Goal: Task Accomplishment & Management: Use online tool/utility

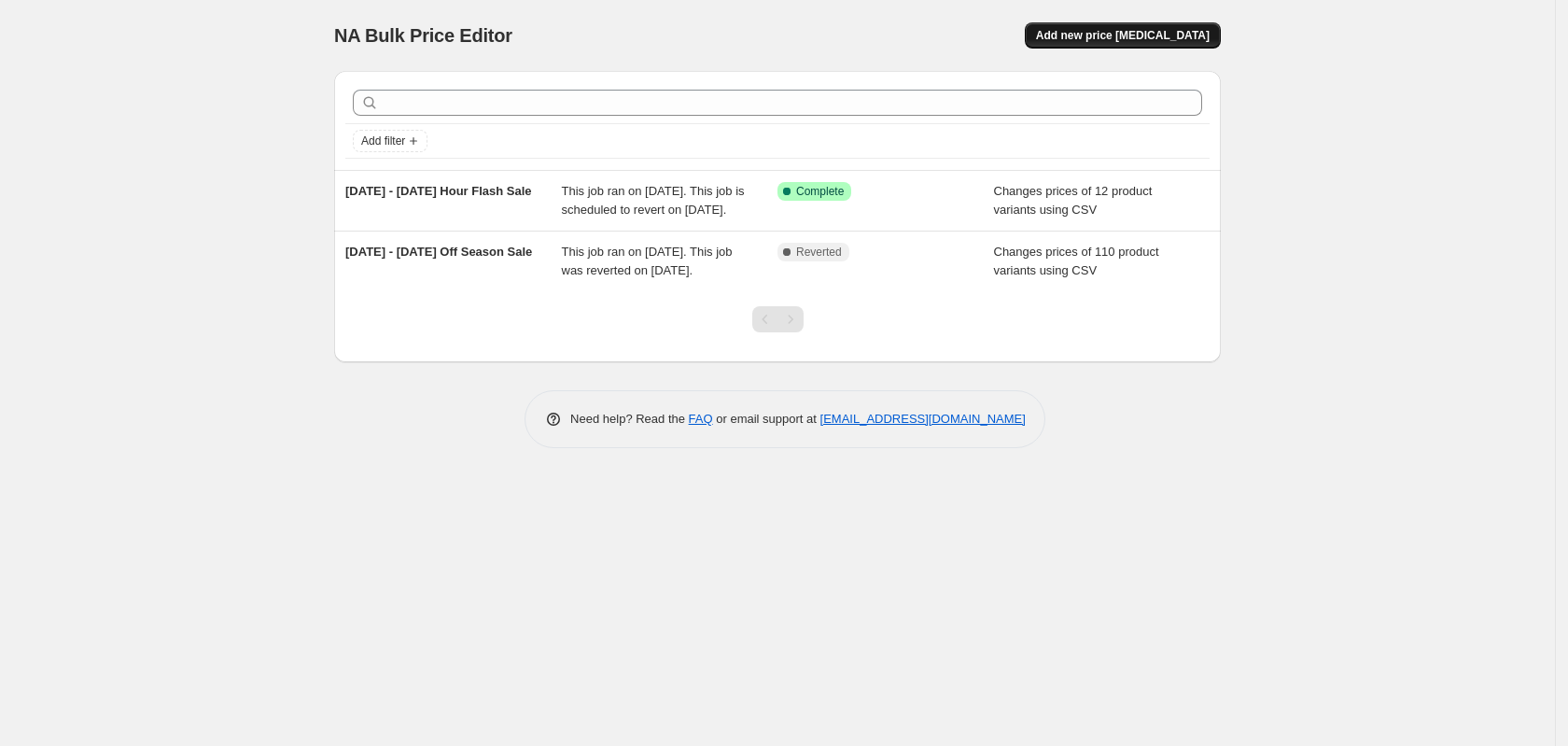
click at [1106, 30] on span "Add new price [MEDICAL_DATA]" at bounding box center [1123, 35] width 174 height 15
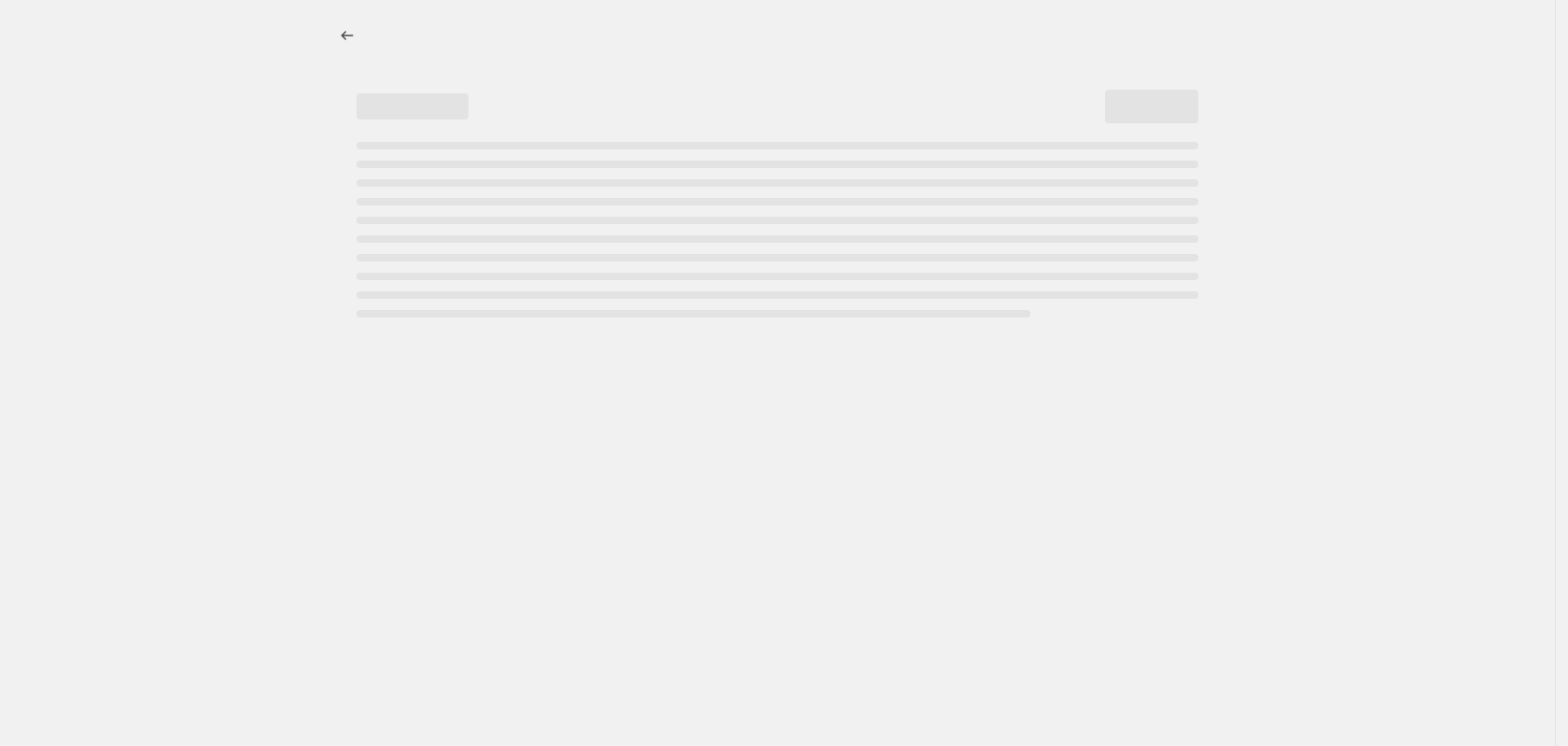
select select "percentage"
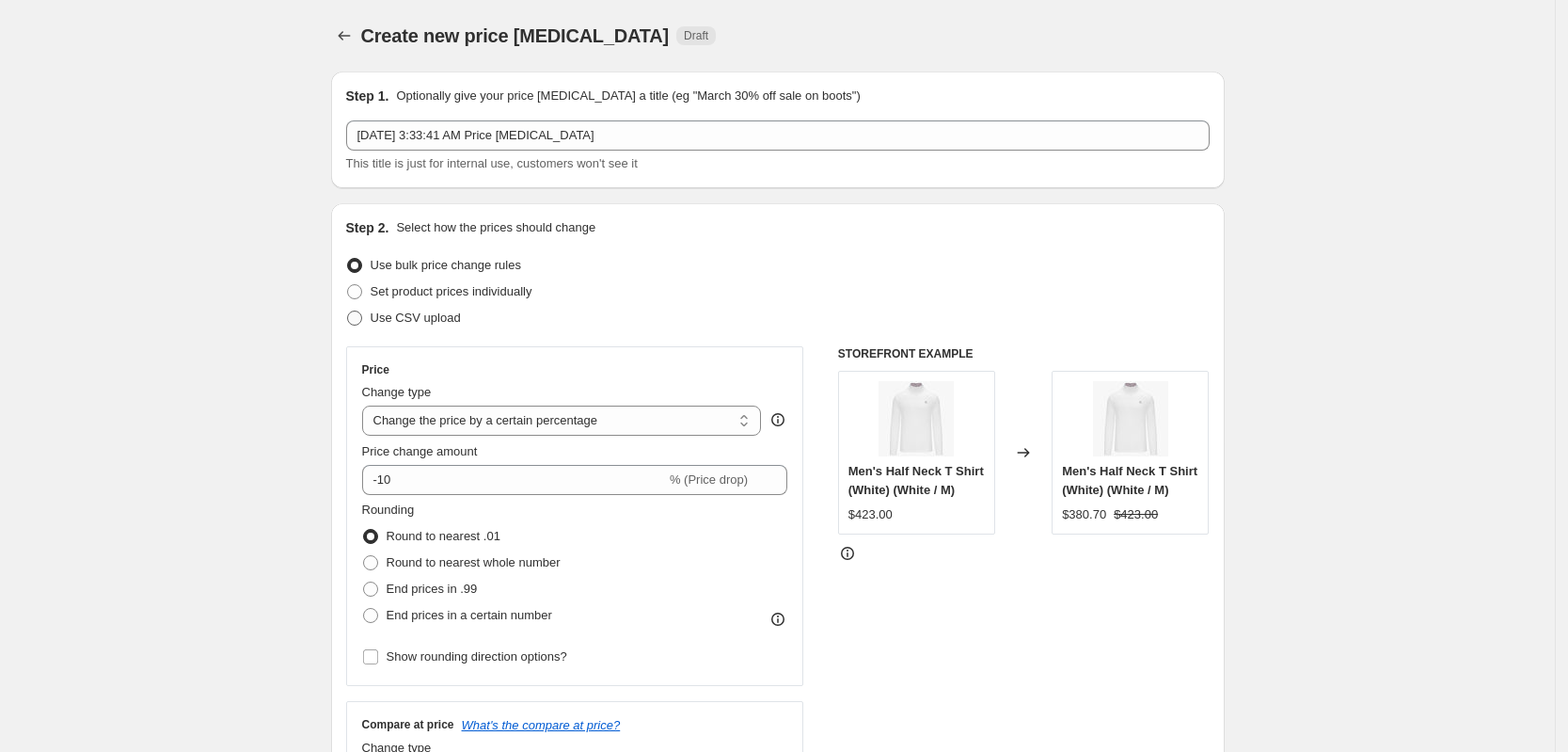
click at [406, 322] on span "Use CSV upload" at bounding box center [415, 318] width 91 height 14
click at [348, 312] on input "Use CSV upload" at bounding box center [347, 311] width 1 height 1
radio input "true"
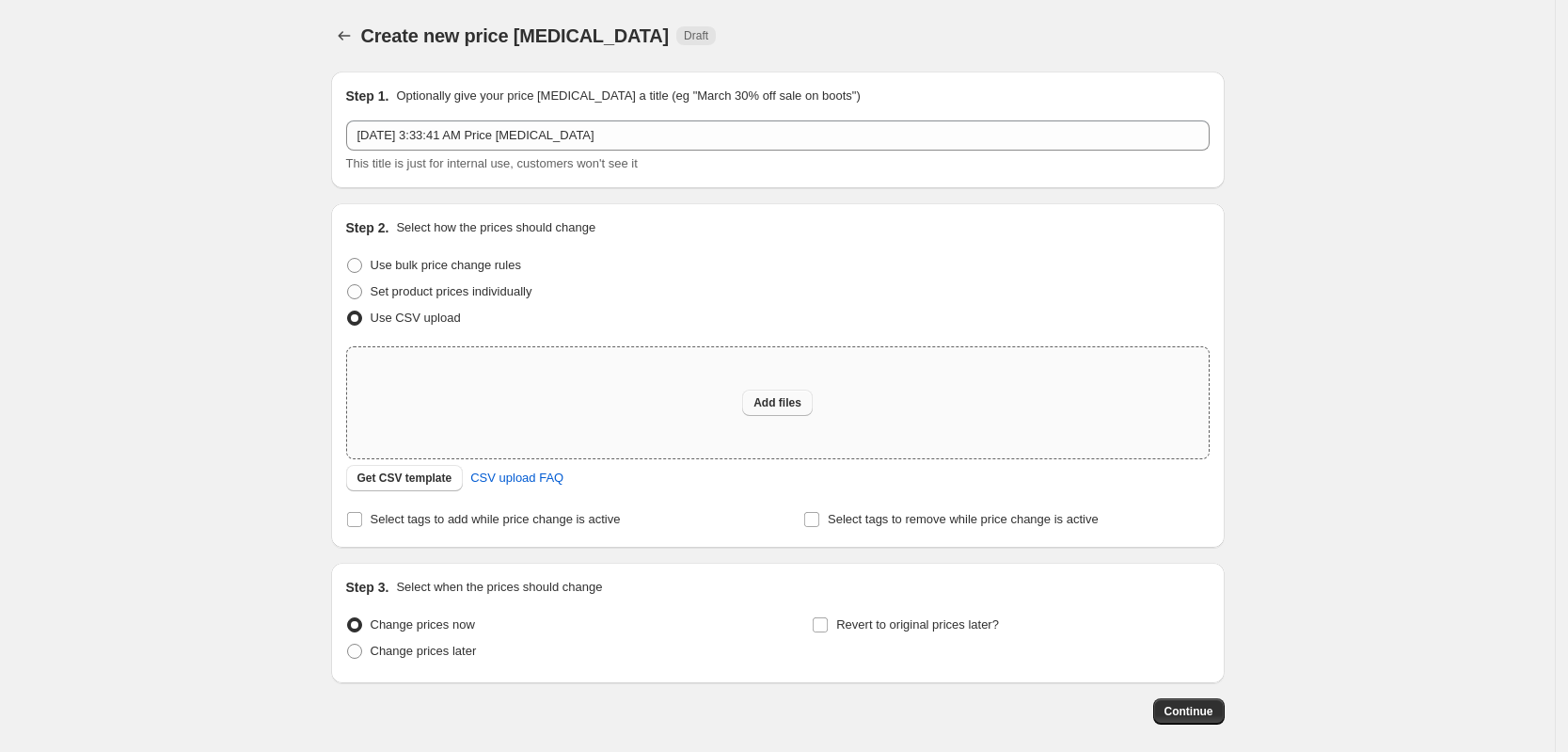
click at [784, 413] on button "Add files" at bounding box center [777, 402] width 71 height 26
type input "C:\fakepath\FLASH SALE - [DATE] - Sheet1.csv"
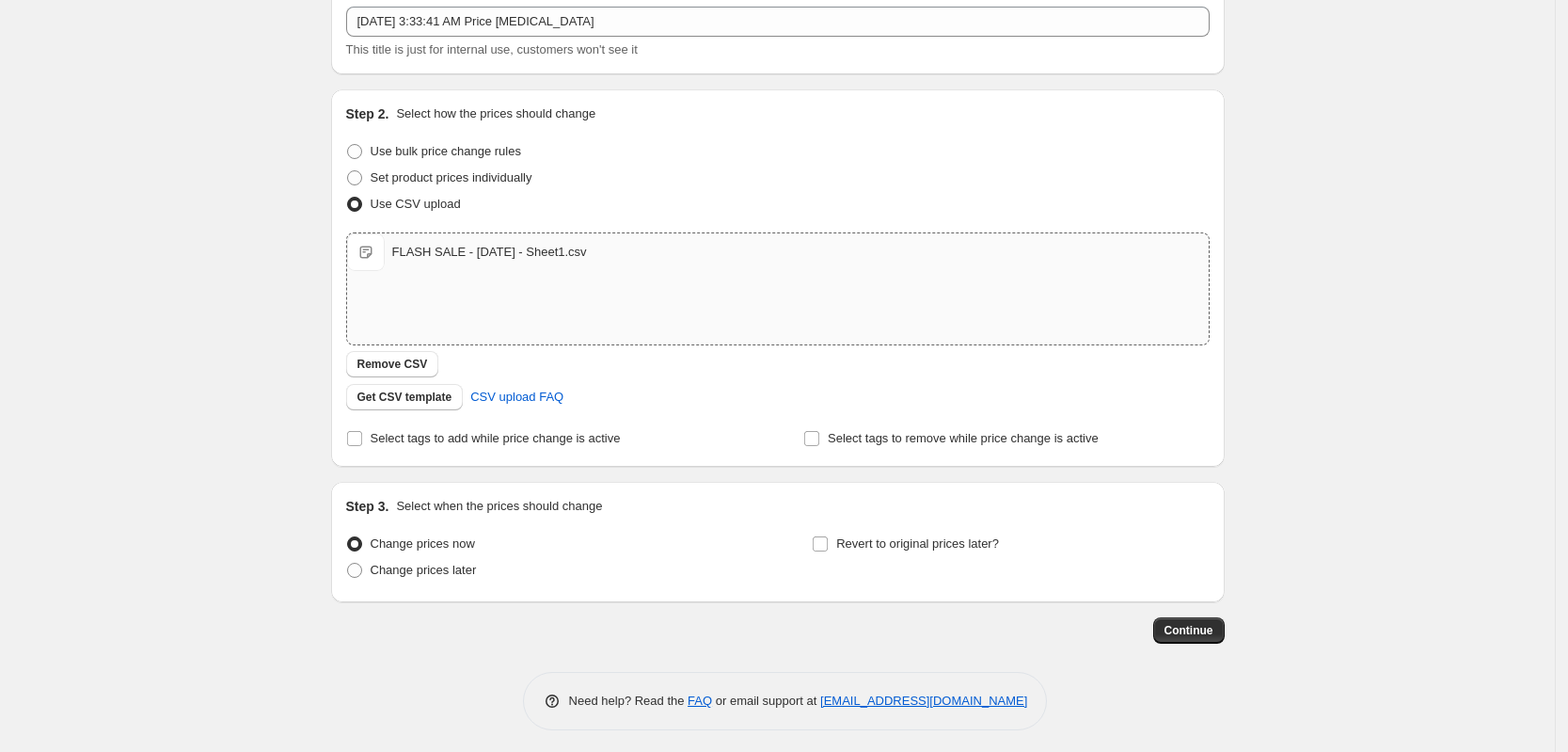
scroll to position [118, 0]
click at [829, 441] on label "Select tags to remove while price change is active" at bounding box center [951, 434] width 296 height 26
click at [819, 441] on input "Select tags to remove while price change is active" at bounding box center [811, 434] width 15 height 15
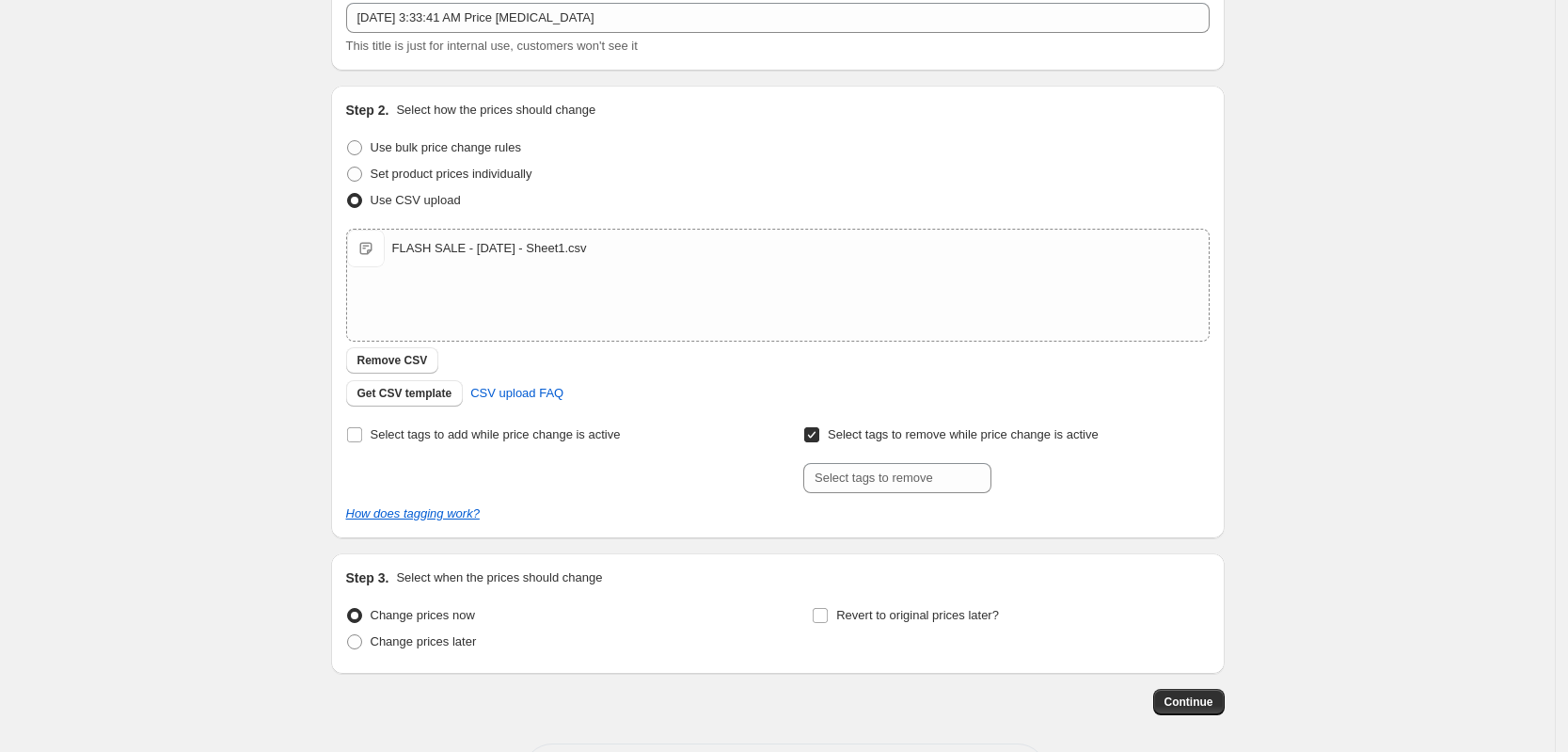
click at [819, 433] on input "Select tags to remove while price change is active" at bounding box center [811, 434] width 15 height 15
checkbox input "false"
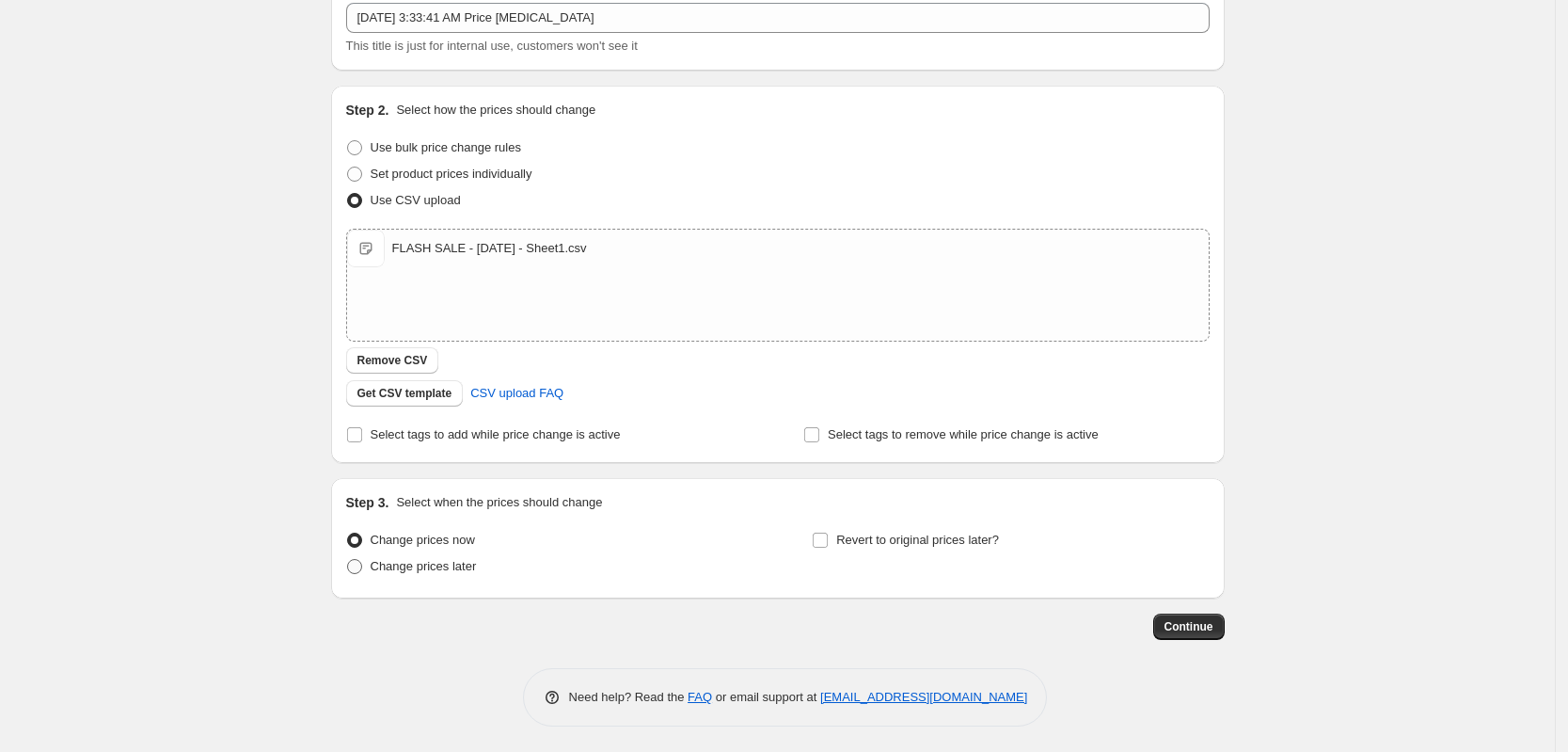
click at [464, 565] on span "Change prices later" at bounding box center [423, 566] width 107 height 14
click at [348, 560] on input "Change prices later" at bounding box center [347, 559] width 1 height 1
radio input "true"
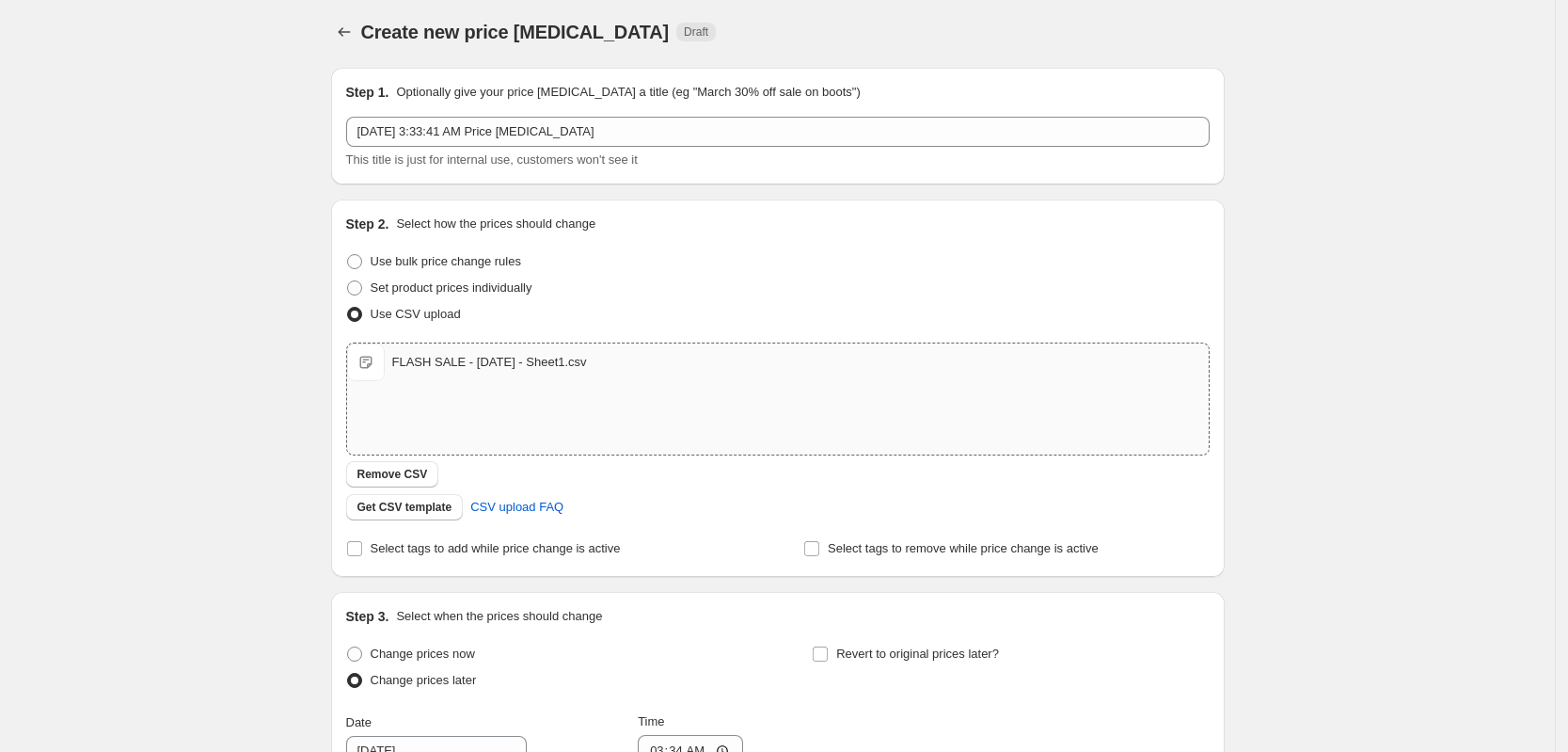
scroll to position [0, 0]
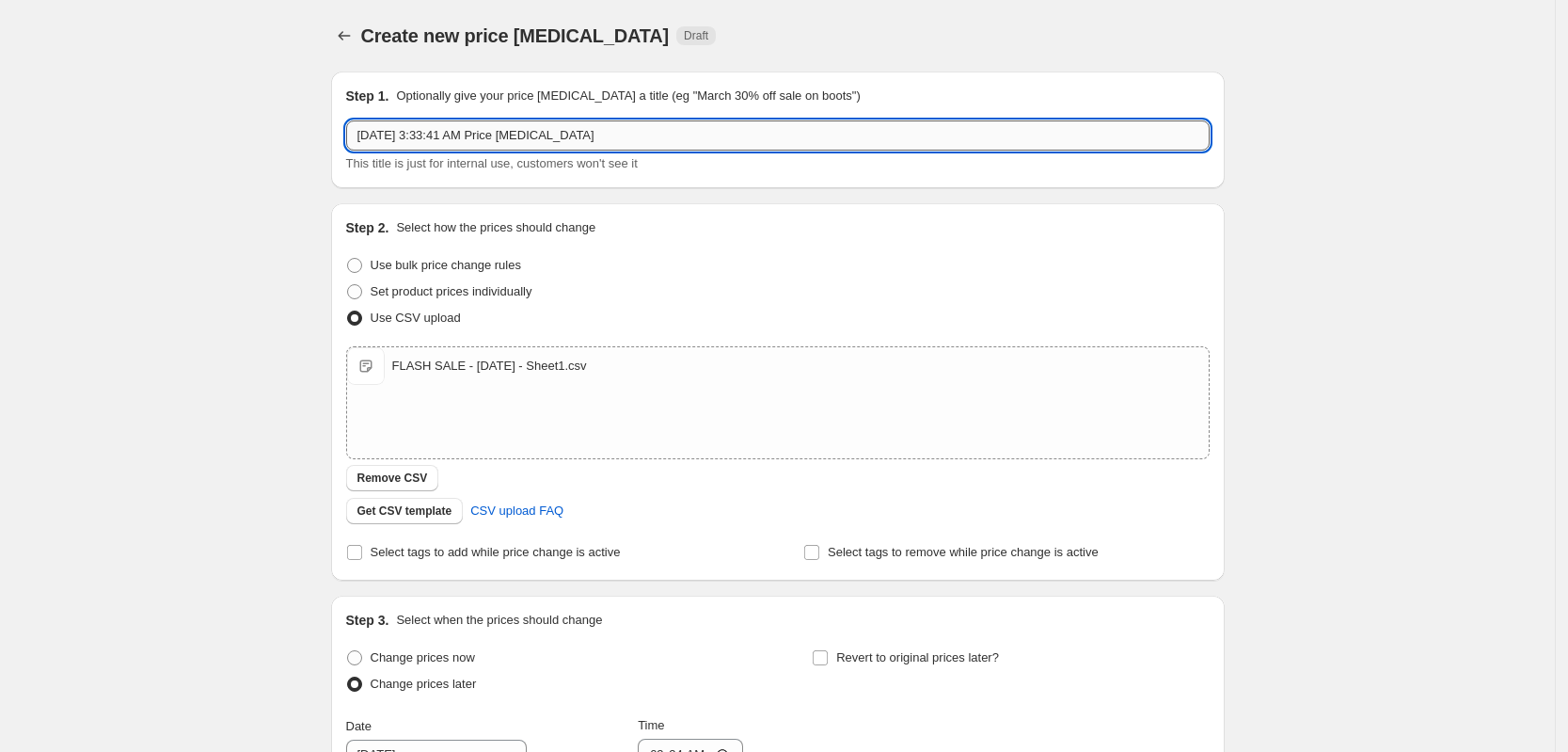
click at [422, 134] on input "[DATE] 3:33:41 AM Price [MEDICAL_DATA]" at bounding box center [778, 135] width 863 height 30
drag, startPoint x: 613, startPoint y: 142, endPoint x: 252, endPoint y: 108, distance: 362.6
click at [252, 108] on div "Create new price [MEDICAL_DATA]. This page is ready Create new price [MEDICAL_D…" at bounding box center [778, 597] width 1555 height 1194
click at [436, 133] on input "[DATE] - [DATE] Hr Flash Sale" at bounding box center [778, 135] width 863 height 30
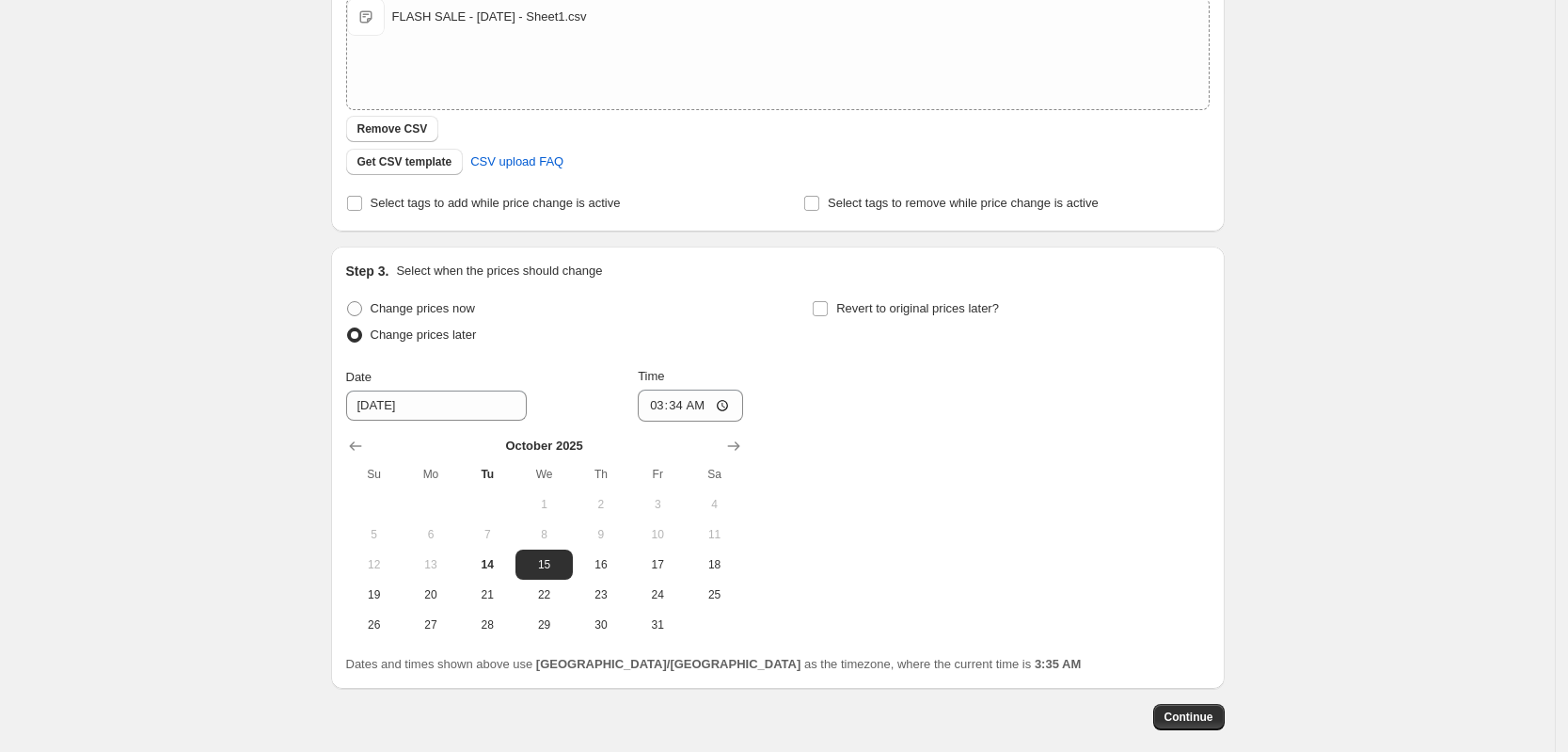
scroll to position [353, 0]
type input "[DATE] - [DATE] hr Flash Sale"
click at [1034, 659] on b "3:35 AM" at bounding box center [1057, 660] width 46 height 14
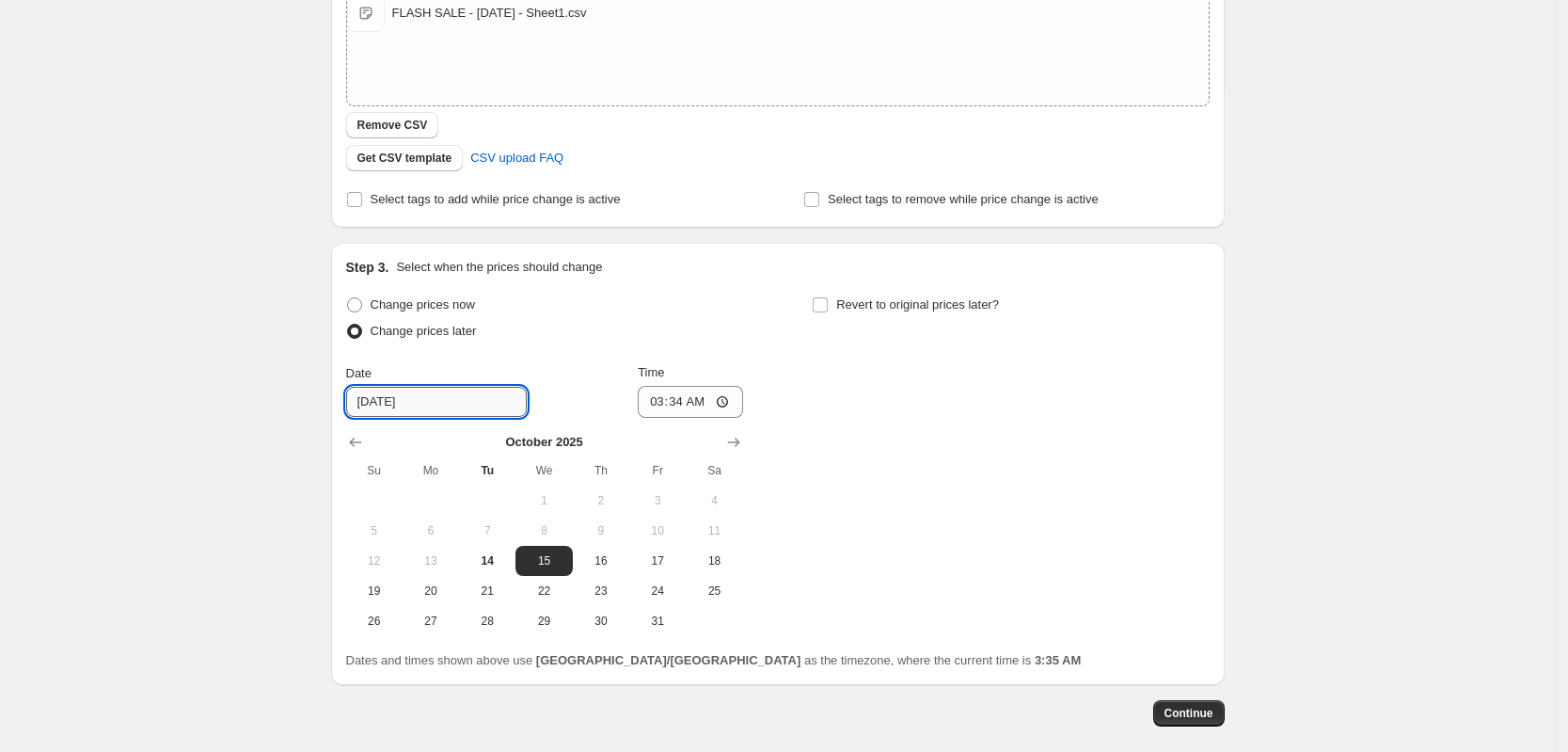
click at [400, 403] on input "[DATE]" at bounding box center [436, 401] width 180 height 30
click at [396, 403] on input "[DATE]" at bounding box center [436, 401] width 180 height 30
click at [729, 398] on input "03:34" at bounding box center [690, 401] width 106 height 32
click at [827, 301] on input "Revert to original prices later?" at bounding box center [819, 305] width 15 height 15
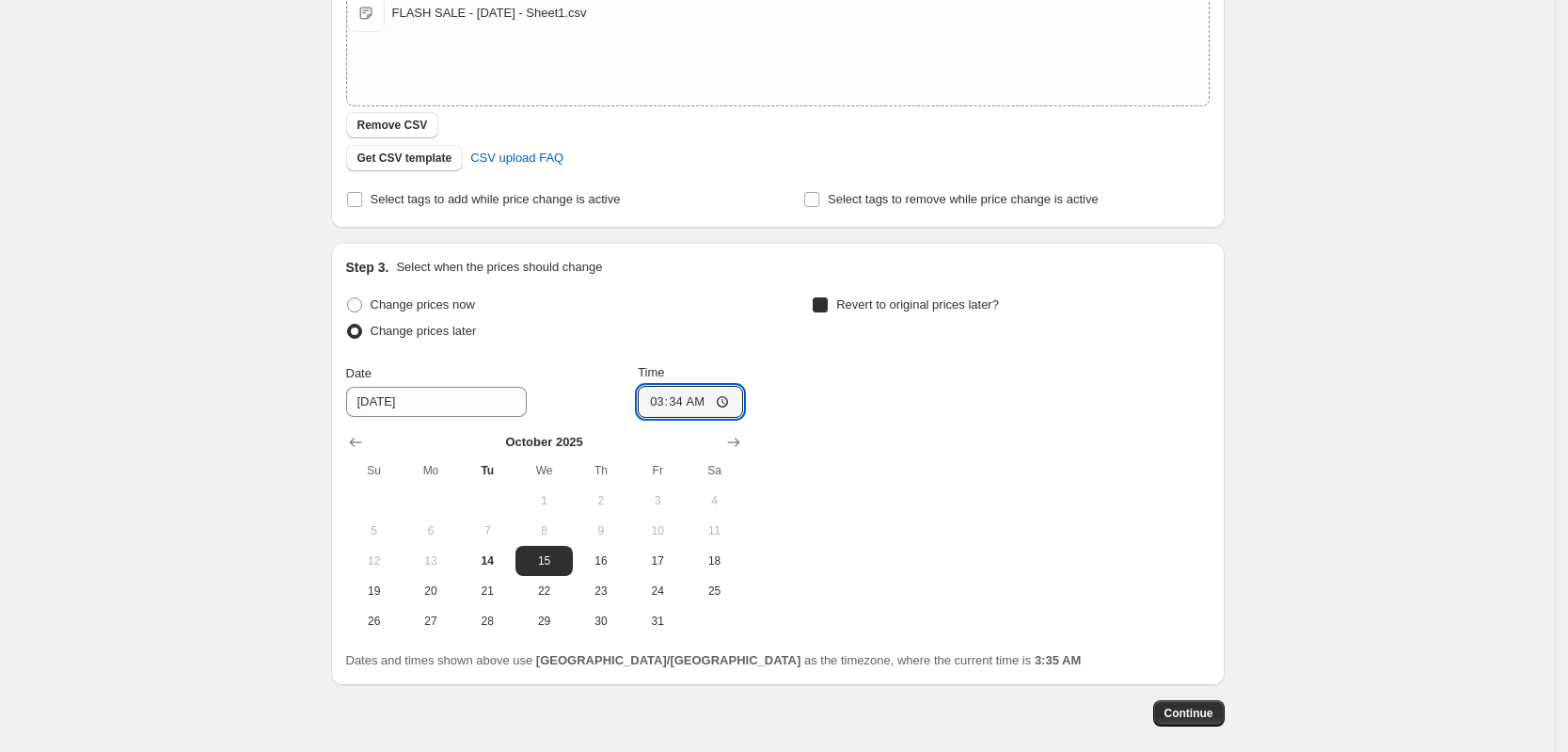
checkbox input "true"
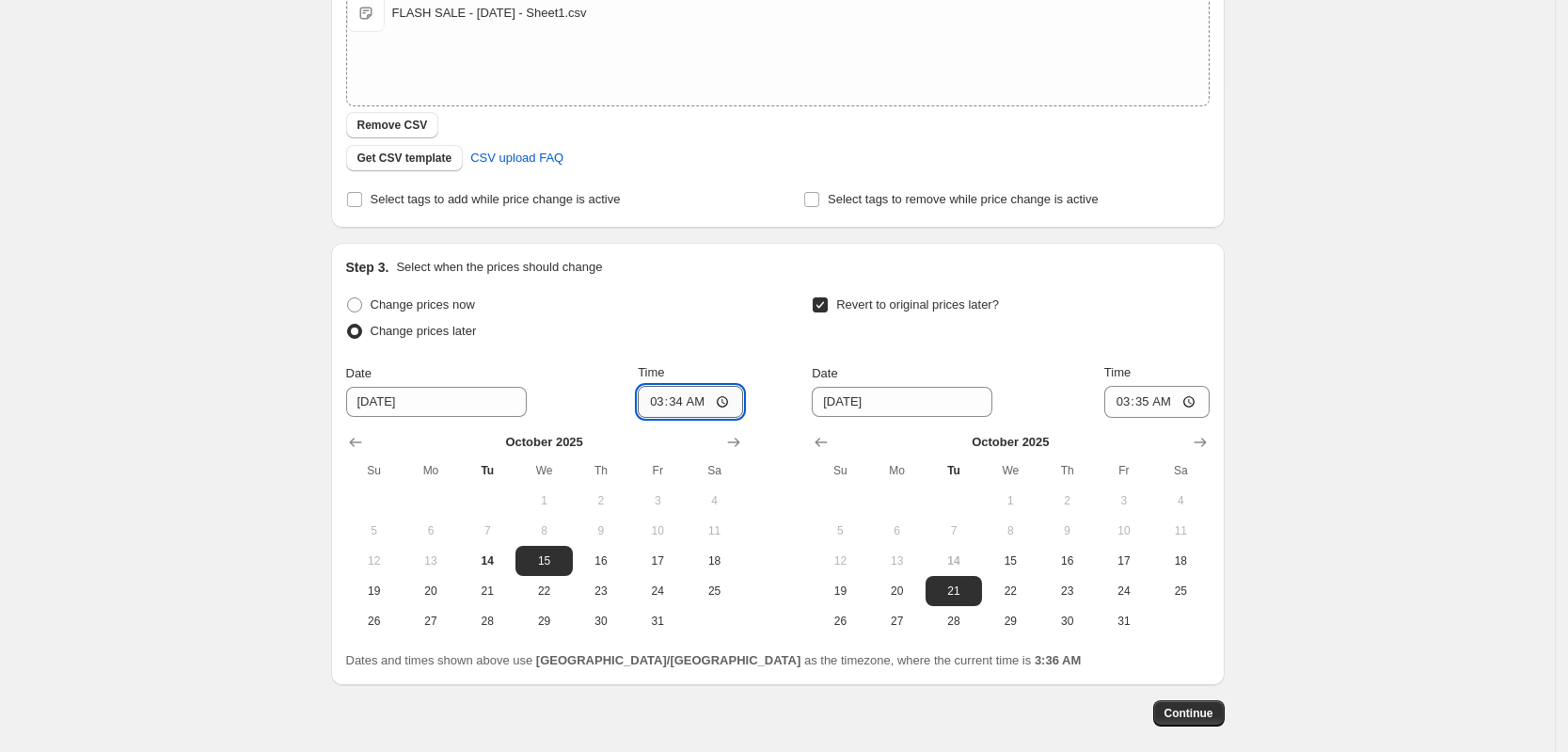
click at [704, 406] on input "03:34" at bounding box center [690, 401] width 106 height 32
click at [697, 400] on input "03:34" at bounding box center [690, 401] width 106 height 32
click at [700, 400] on input "03:34" at bounding box center [690, 401] width 106 height 32
click at [683, 401] on input "15:34" at bounding box center [690, 401] width 106 height 32
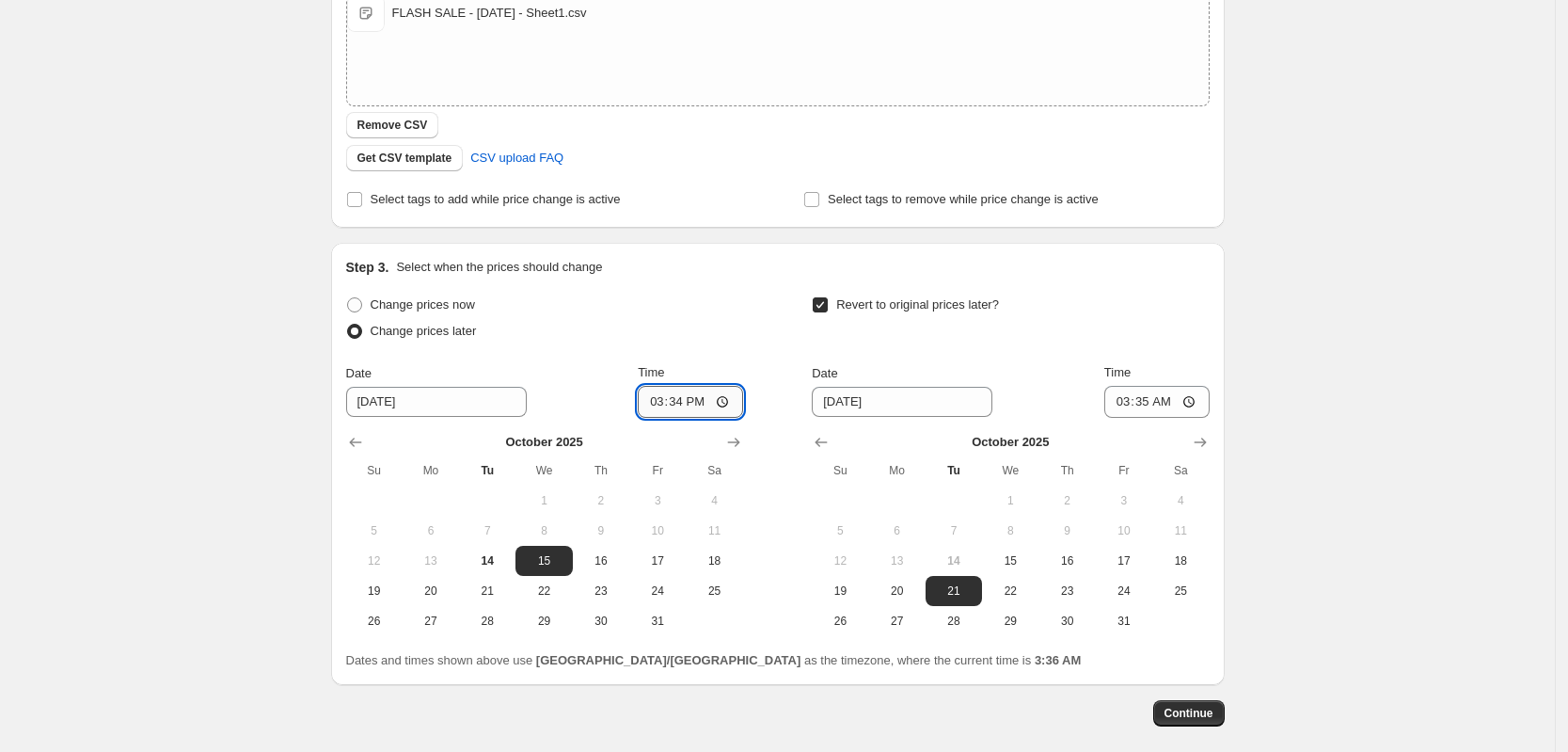
type input "15:00"
click at [1131, 407] on input "03:35" at bounding box center [1157, 401] width 106 height 32
click at [673, 399] on input "15:00" at bounding box center [690, 401] width 106 height 32
click at [664, 405] on input "15:00" at bounding box center [690, 401] width 106 height 32
type input "14:50"
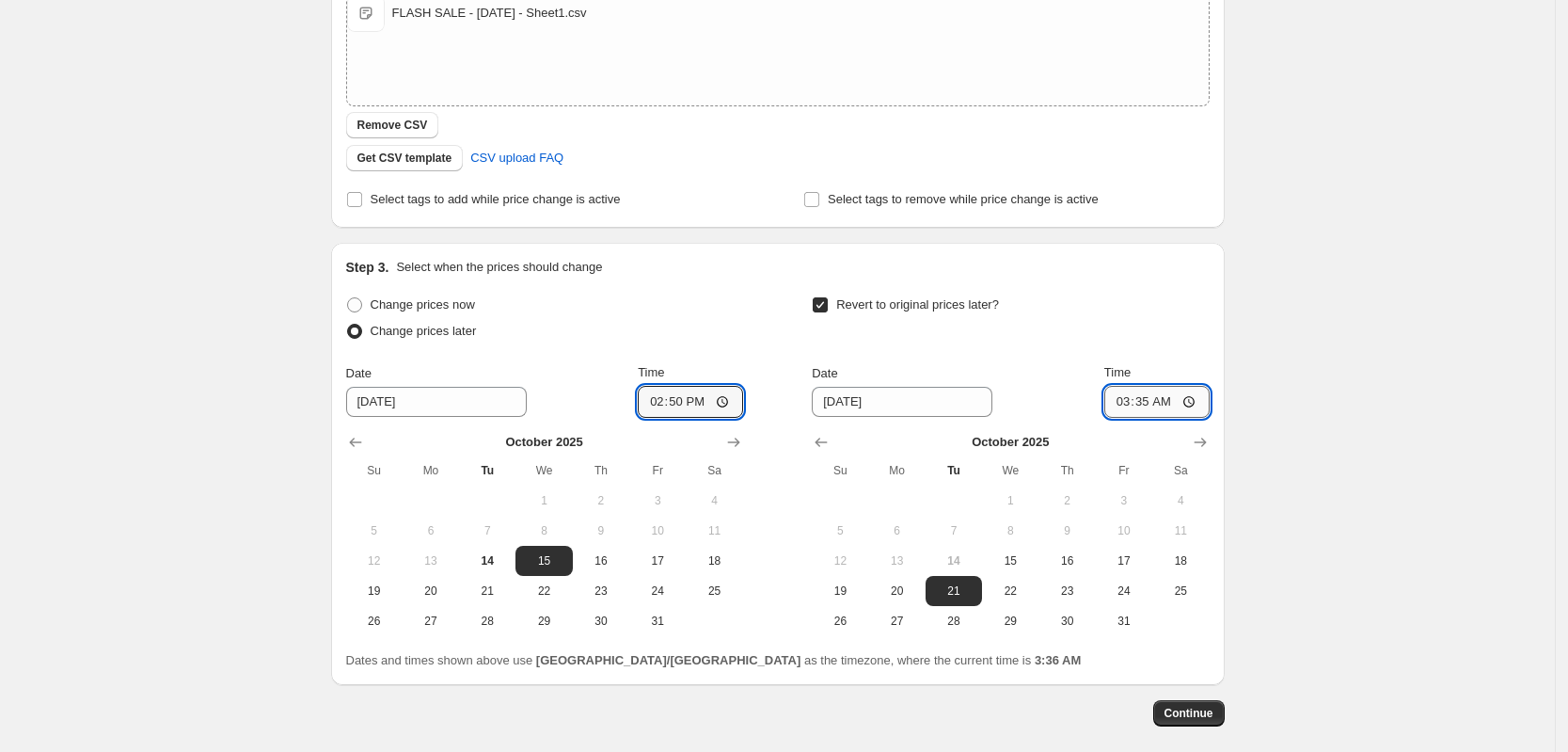
click at [1127, 401] on input "03:35" at bounding box center [1157, 401] width 106 height 32
click at [1166, 399] on input "02:59" at bounding box center [1157, 401] width 106 height 32
click at [1171, 406] on input "02:59" at bounding box center [1157, 401] width 106 height 32
click at [1171, 405] on input "02:59" at bounding box center [1157, 401] width 106 height 32
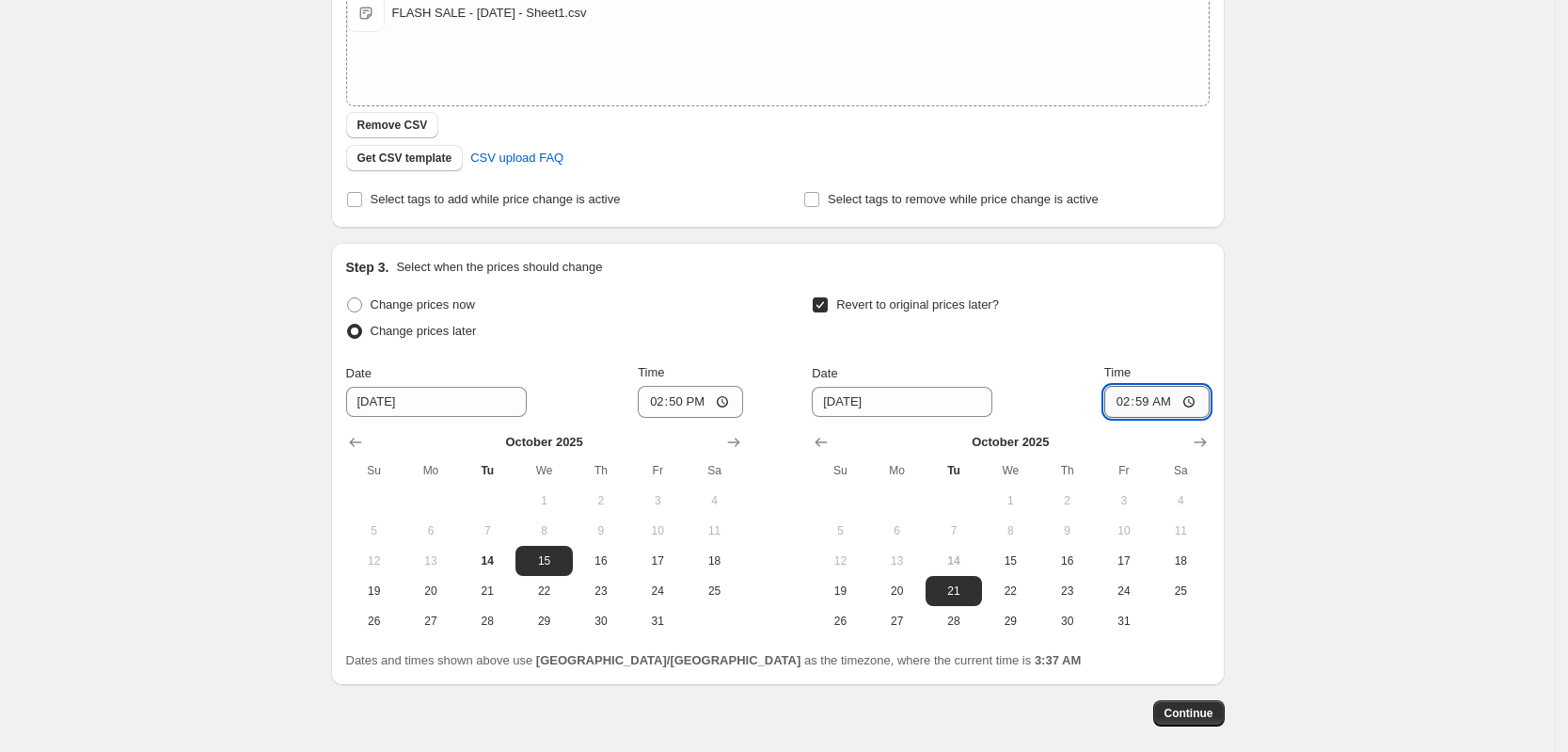
click at [1171, 405] on input "02:59" at bounding box center [1157, 401] width 106 height 32
type input "14:59"
click at [861, 395] on input "[DATE]" at bounding box center [901, 401] width 180 height 30
click at [866, 405] on input "[DATE]" at bounding box center [901, 401] width 180 height 30
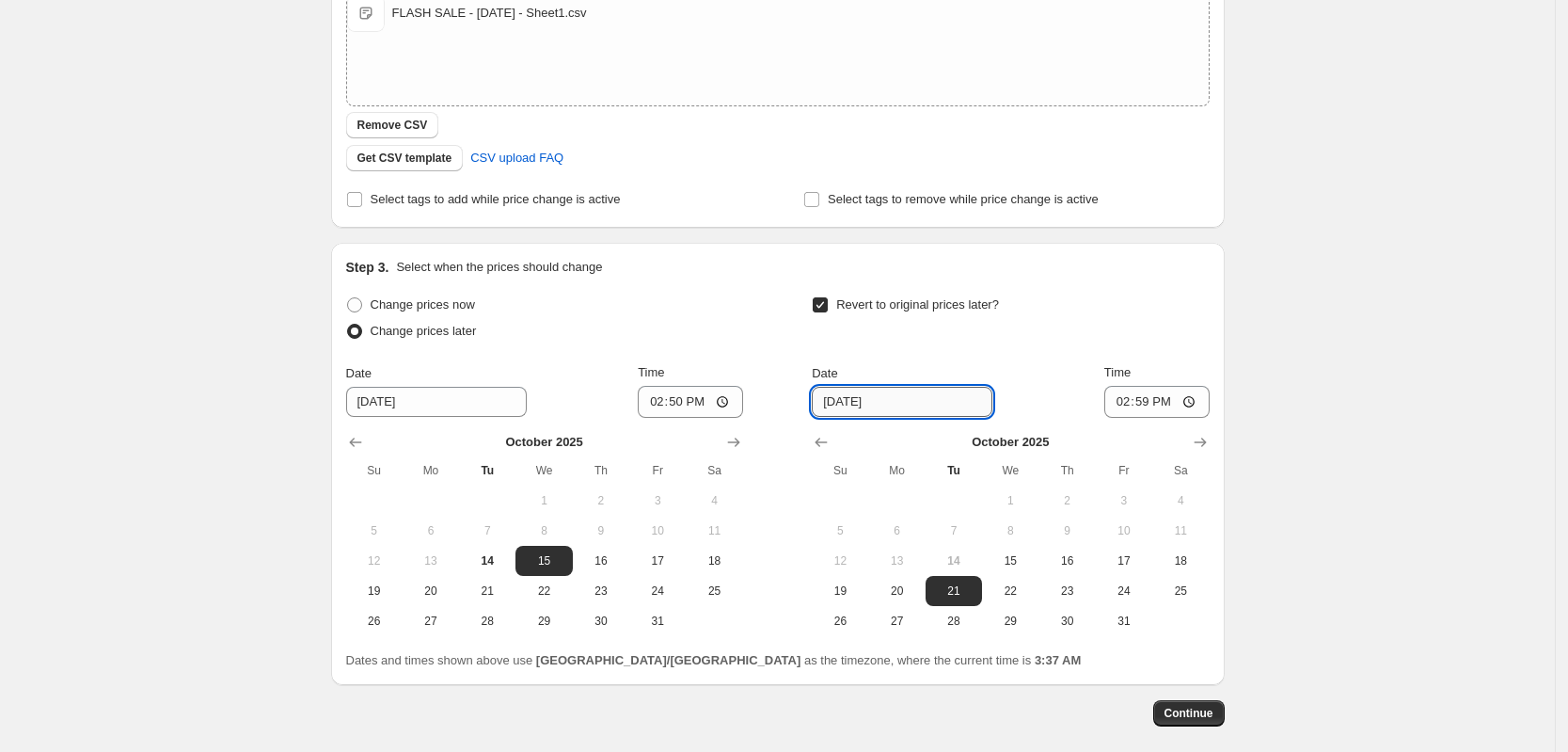
click at [866, 405] on input "[DATE]" at bounding box center [901, 401] width 180 height 30
click at [848, 405] on input "[DATE]" at bounding box center [901, 401] width 180 height 30
drag, startPoint x: 859, startPoint y: 404, endPoint x: 848, endPoint y: 405, distance: 11.0
click at [848, 405] on input "[DATE]" at bounding box center [901, 401] width 180 height 30
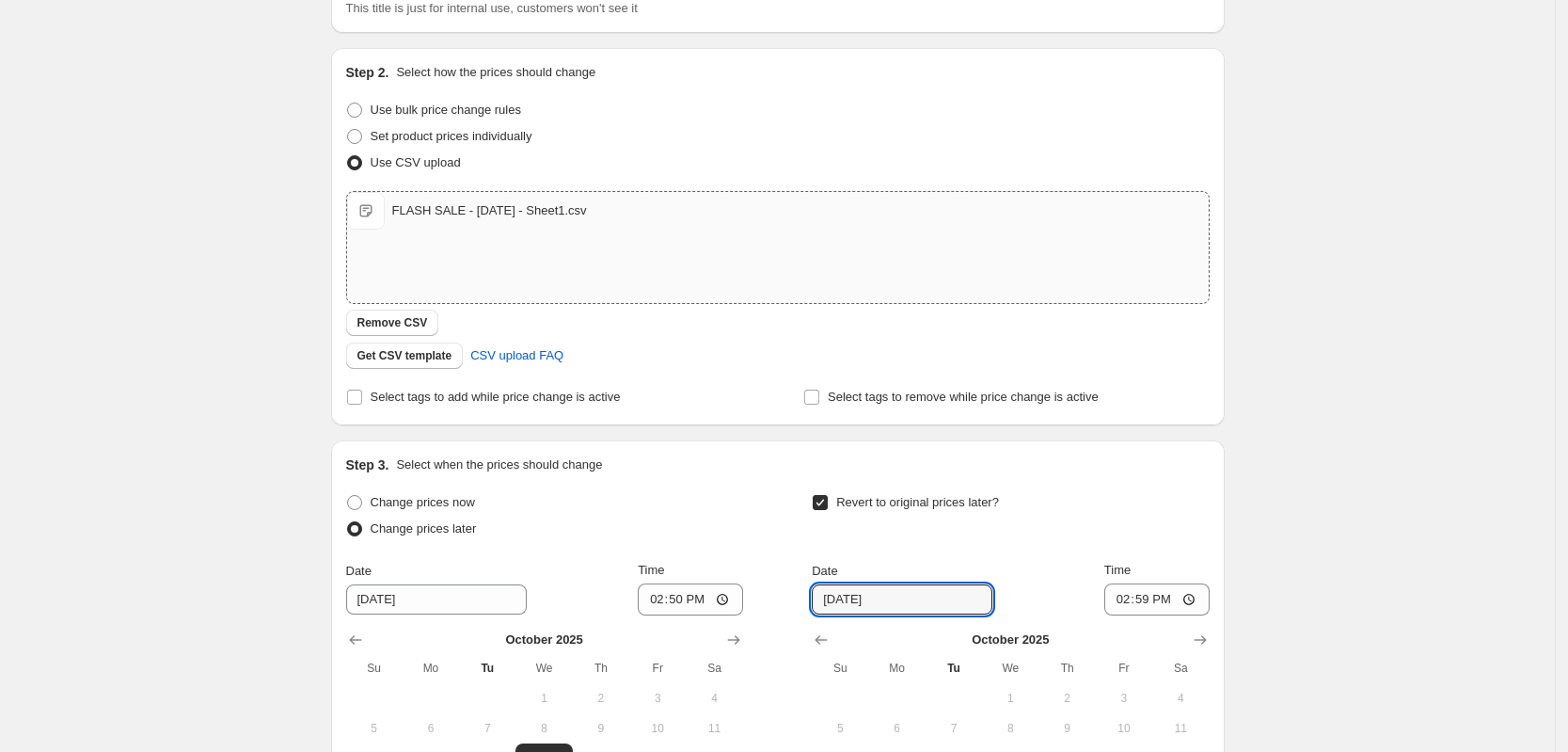
scroll to position [118, 0]
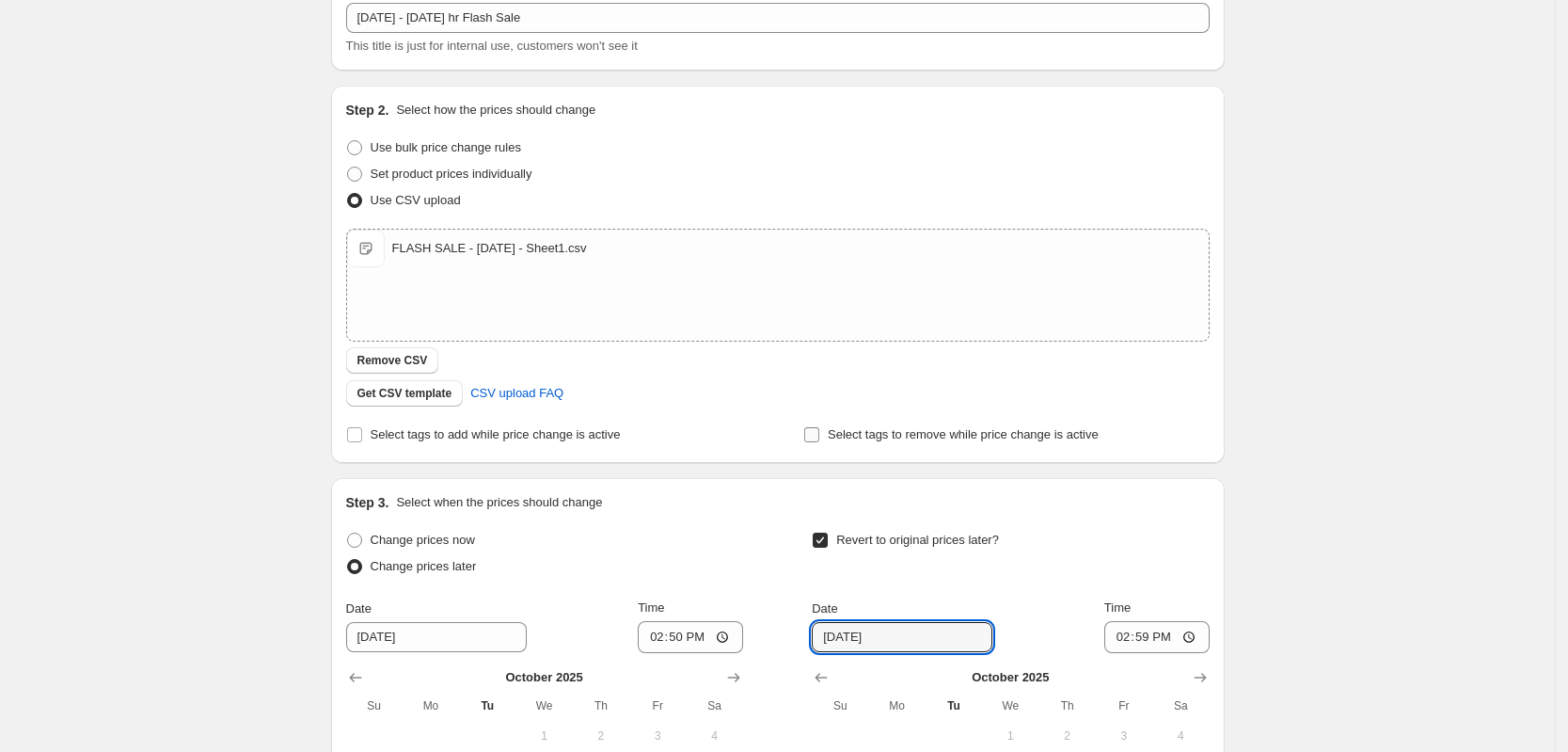
type input "[DATE]"
click at [820, 442] on span at bounding box center [811, 434] width 17 height 17
click at [819, 442] on input "Select tags to remove while price change is active" at bounding box center [811, 434] width 15 height 15
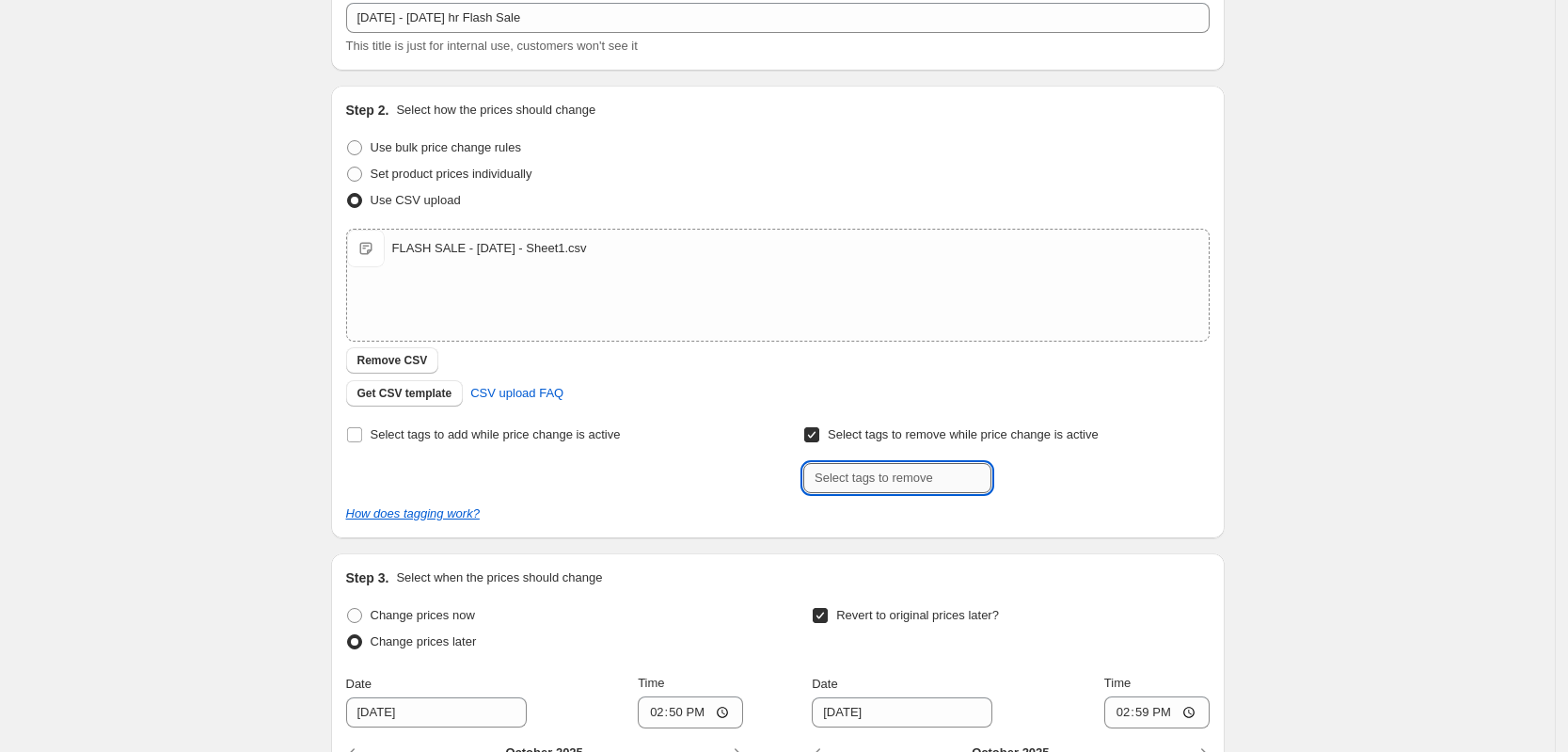
click at [858, 481] on input "text" at bounding box center [897, 478] width 188 height 30
click at [819, 433] on input "Select tags to remove while price change is active" at bounding box center [811, 434] width 15 height 15
checkbox input "false"
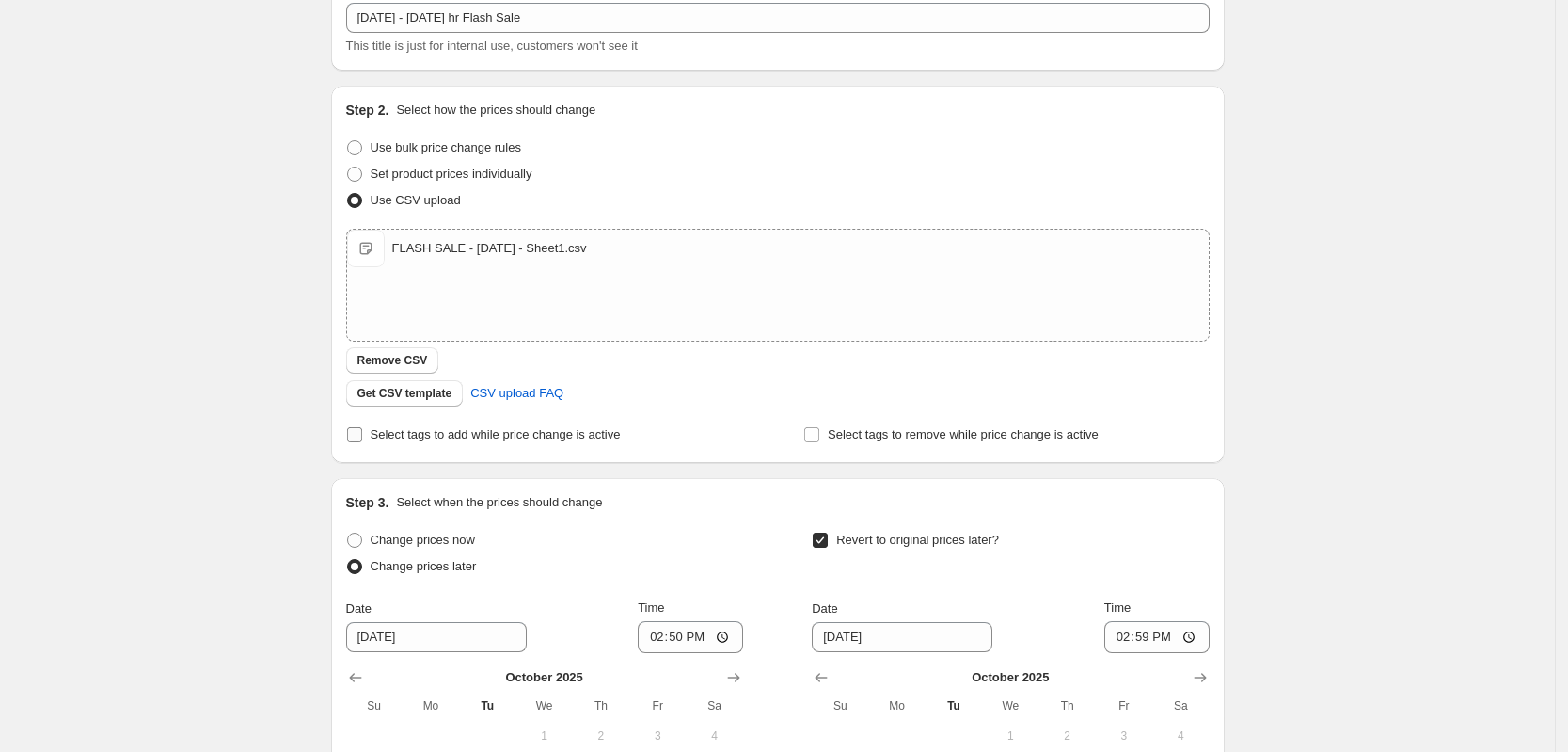
click at [420, 438] on span "Select tags to add while price change is active" at bounding box center [495, 434] width 250 height 14
click at [362, 438] on input "Select tags to add while price change is active" at bounding box center [354, 434] width 15 height 15
checkbox input "true"
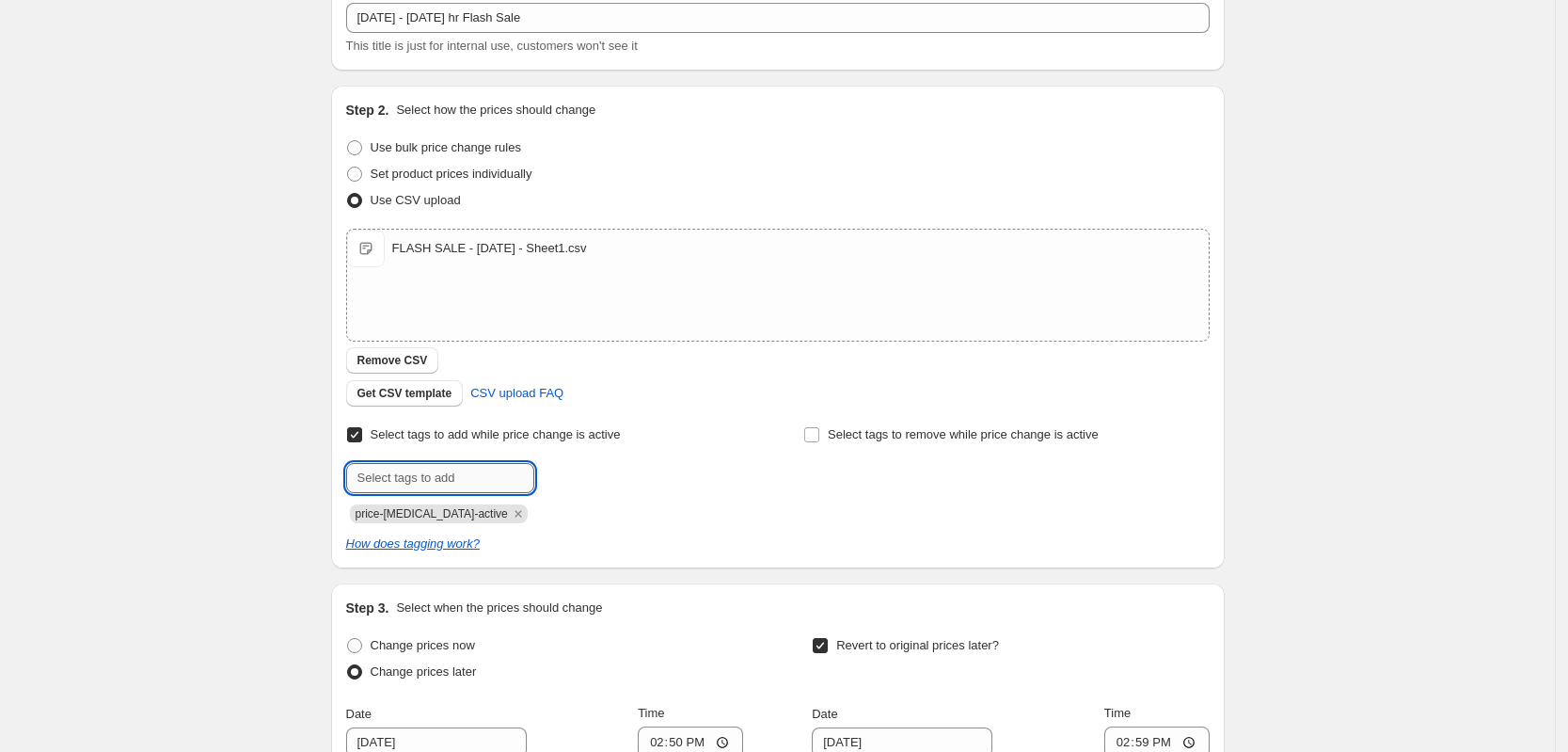
click at [432, 480] on input "text" at bounding box center [440, 478] width 188 height 30
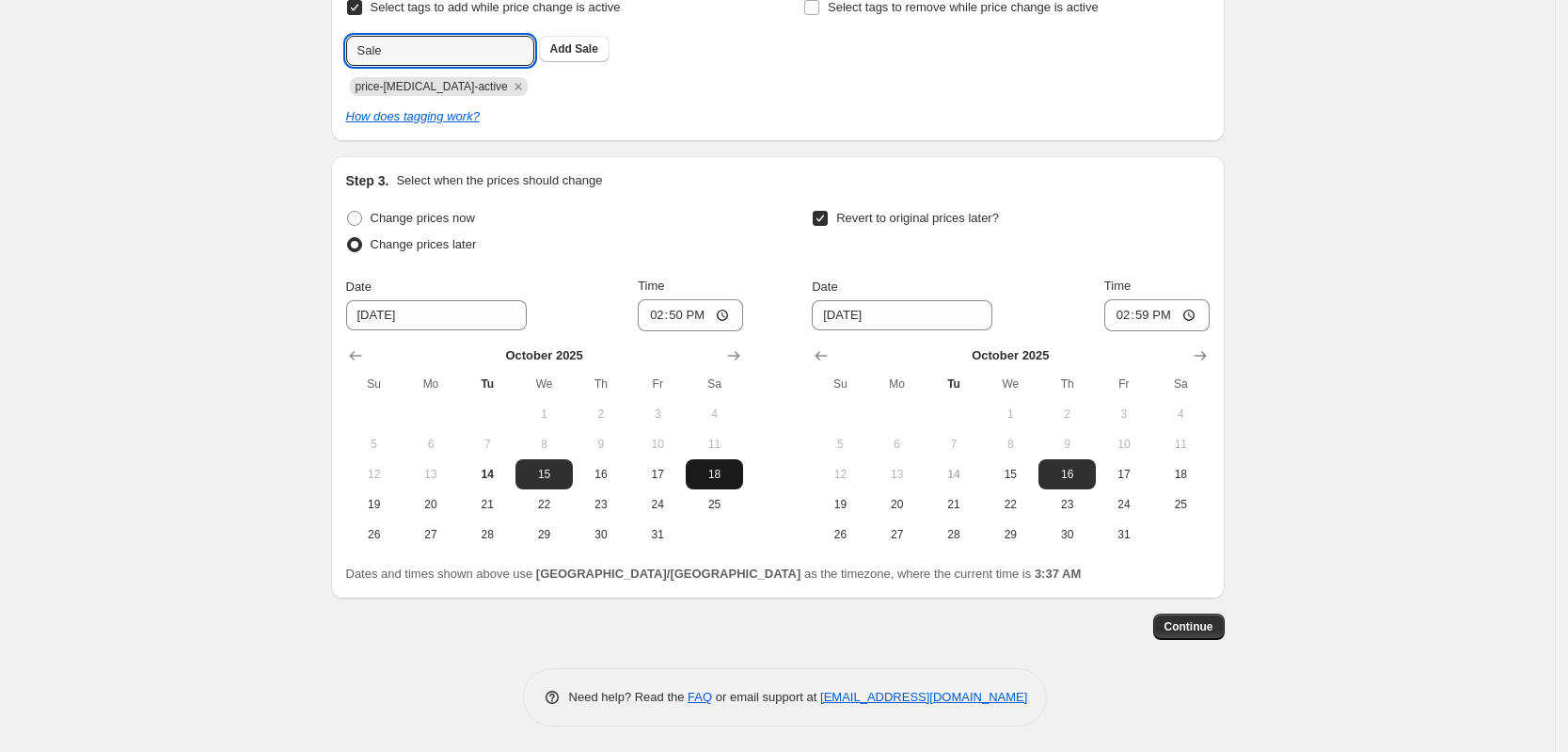
scroll to position [548, 0]
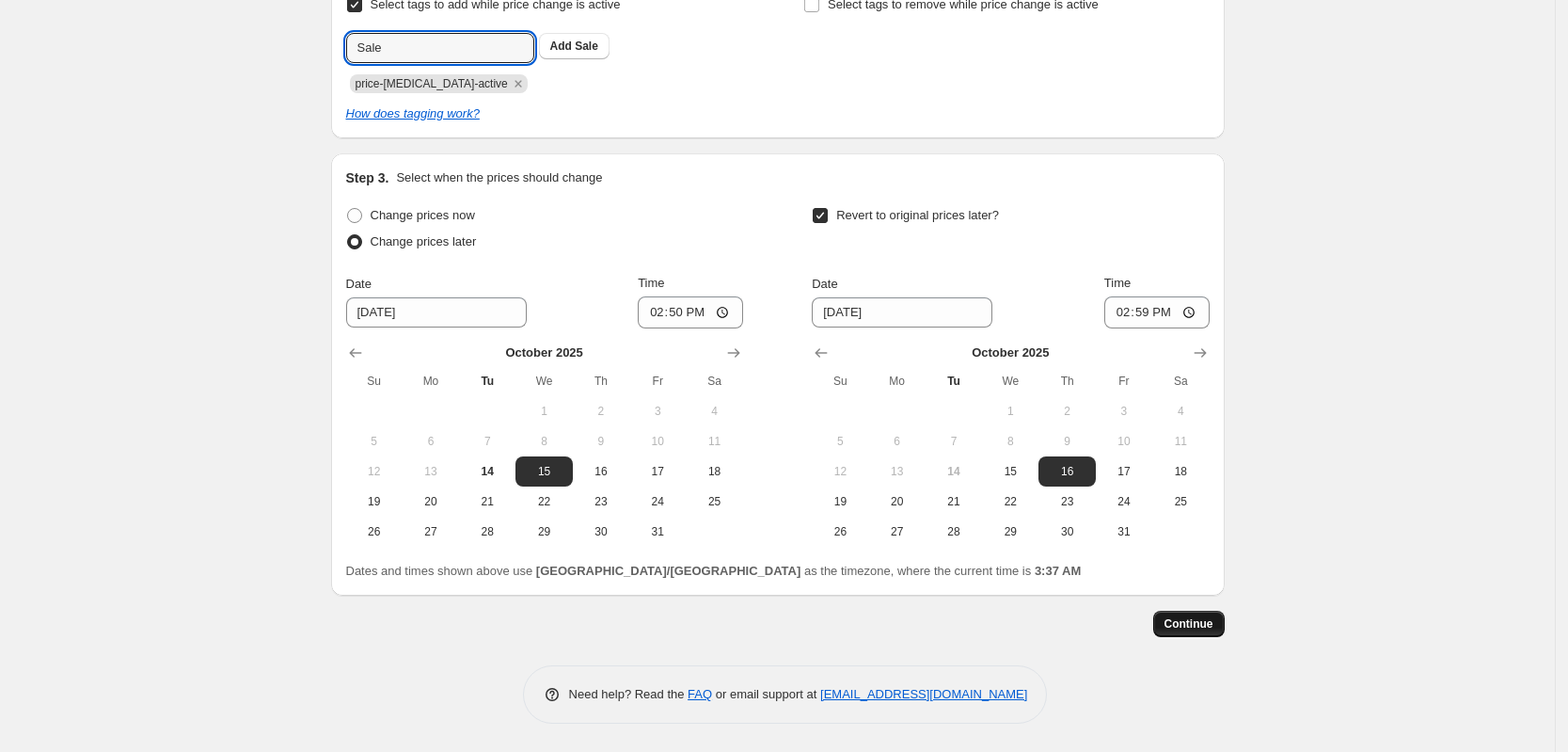
type input "Sale"
click at [1214, 621] on span "Continue" at bounding box center [1189, 624] width 49 height 15
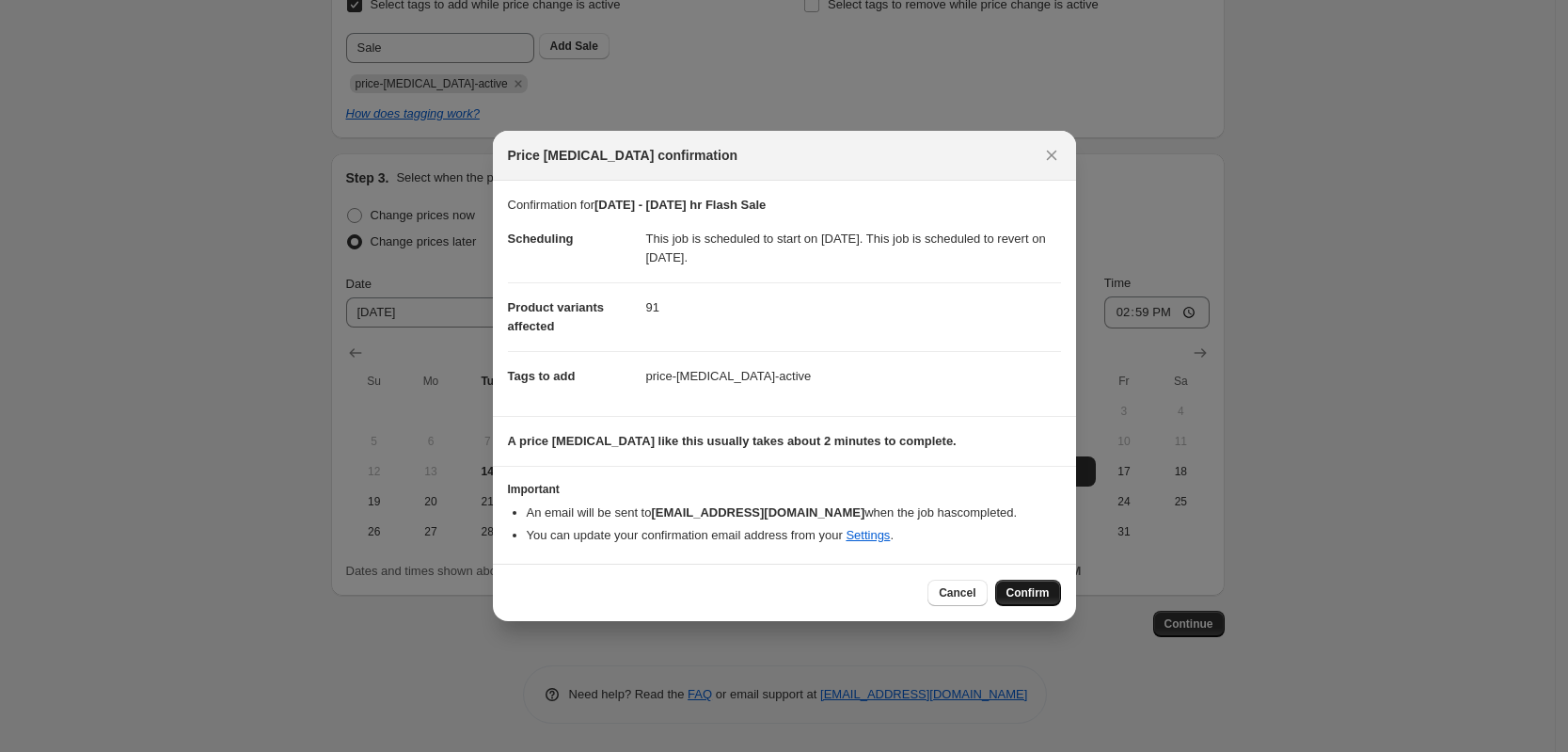
click at [1023, 589] on span "Confirm" at bounding box center [1027, 593] width 43 height 15
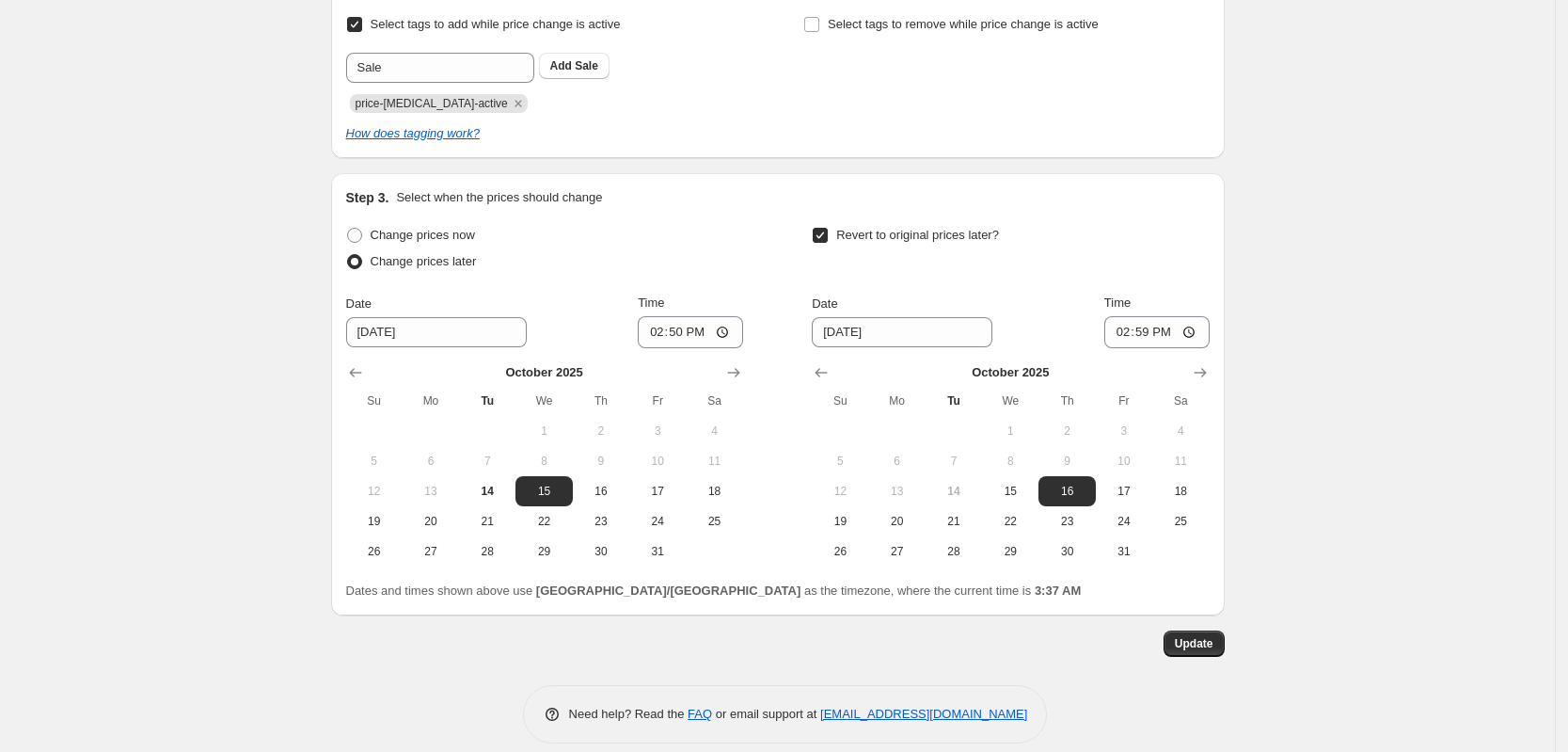
scroll to position [662, 0]
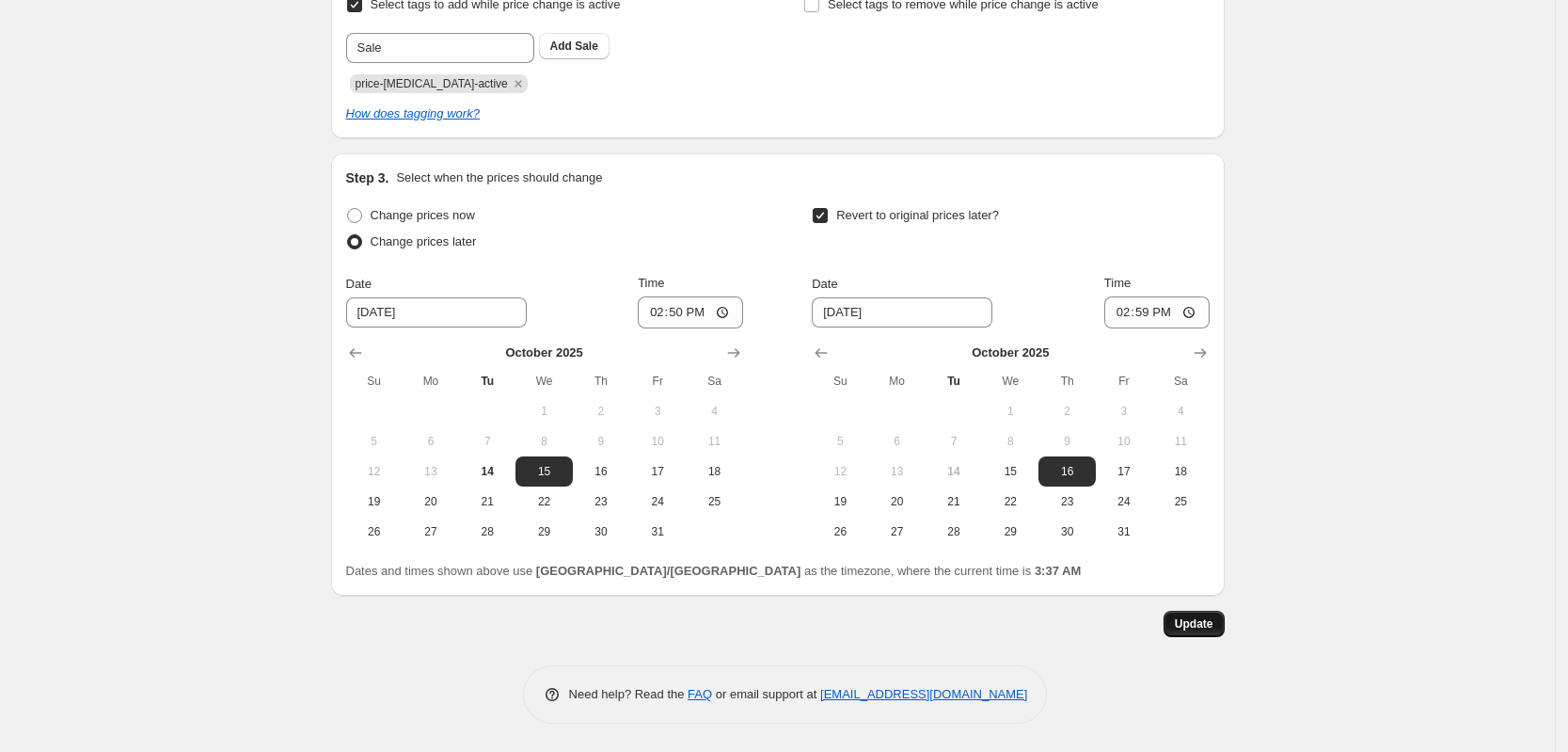
click at [1213, 627] on span "Update" at bounding box center [1194, 624] width 39 height 15
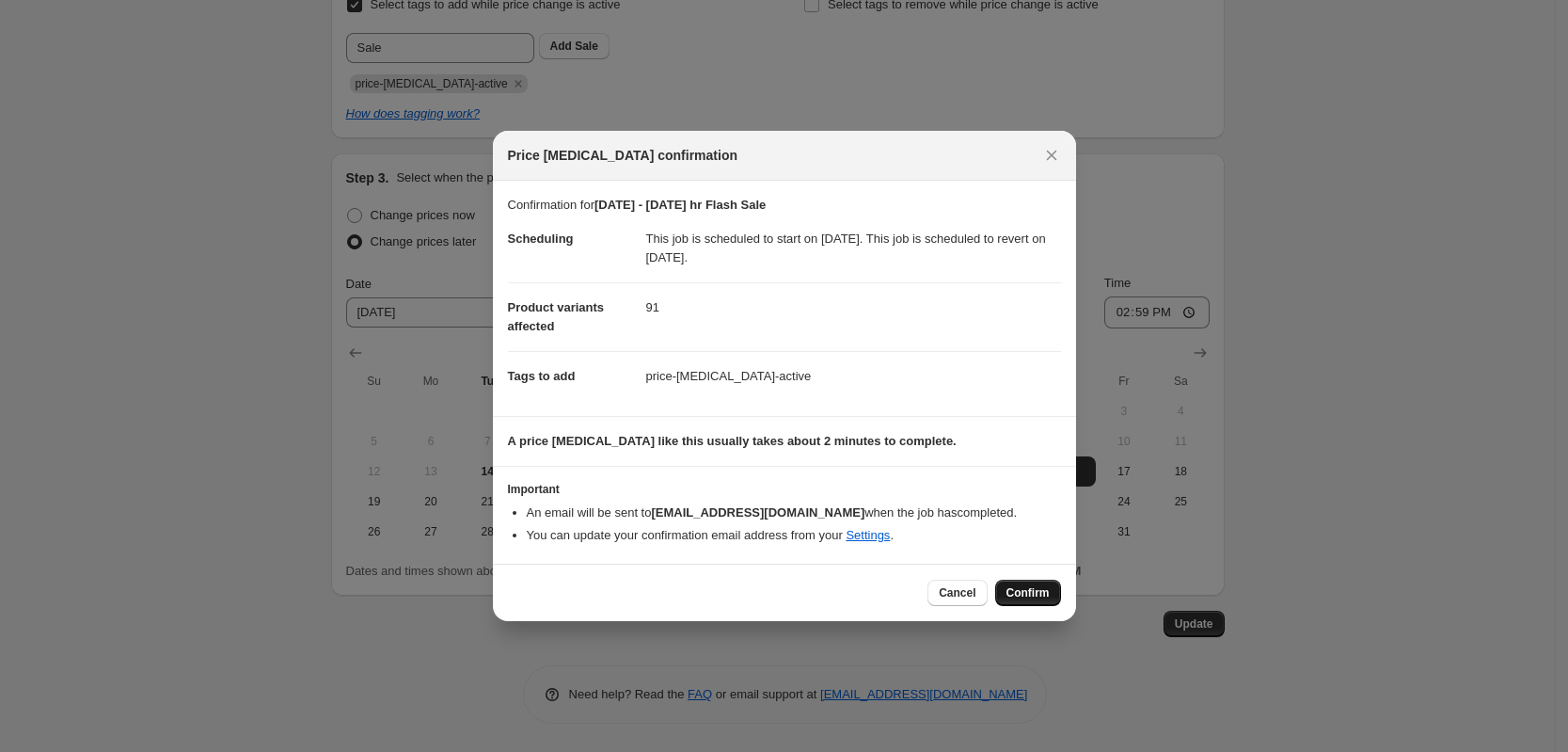
click at [1049, 594] on button "Confirm" at bounding box center [1027, 593] width 66 height 26
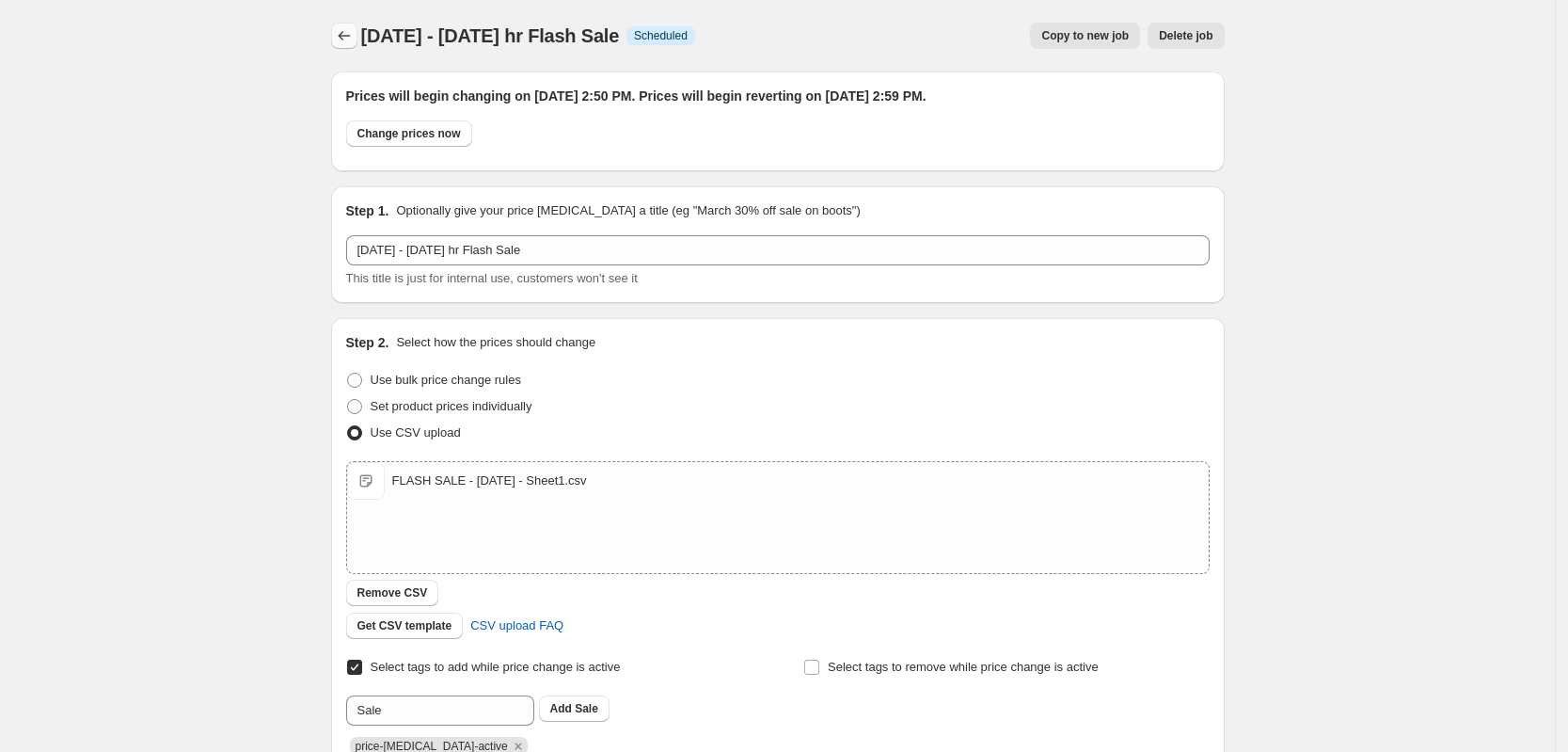
click at [346, 41] on icon "Price change jobs" at bounding box center [343, 35] width 19 height 19
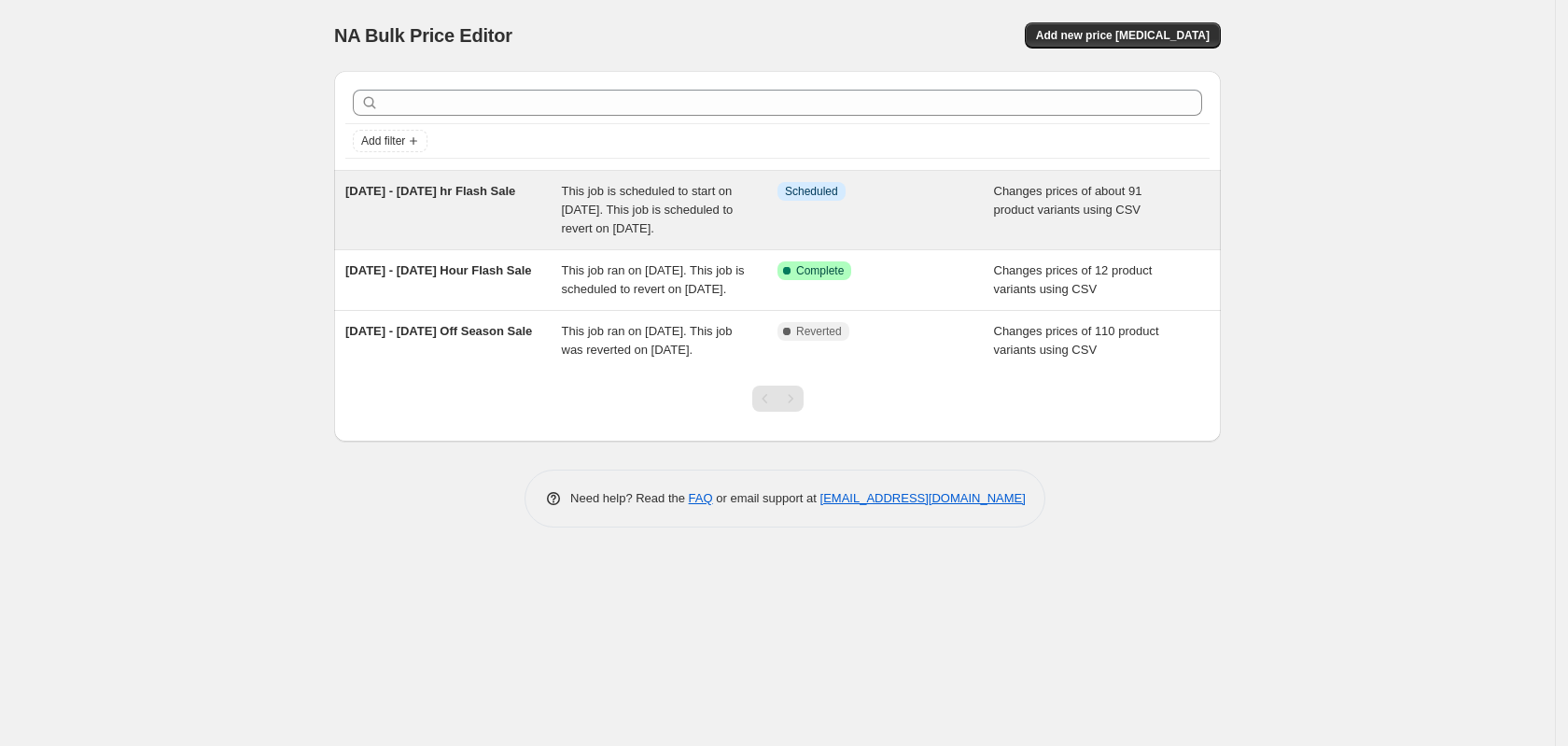
click at [529, 171] on div "Oct 14 - 24 hr Flash Sale This job is scheduled to start on October 15, 2025. T…" at bounding box center [777, 209] width 886 height 78
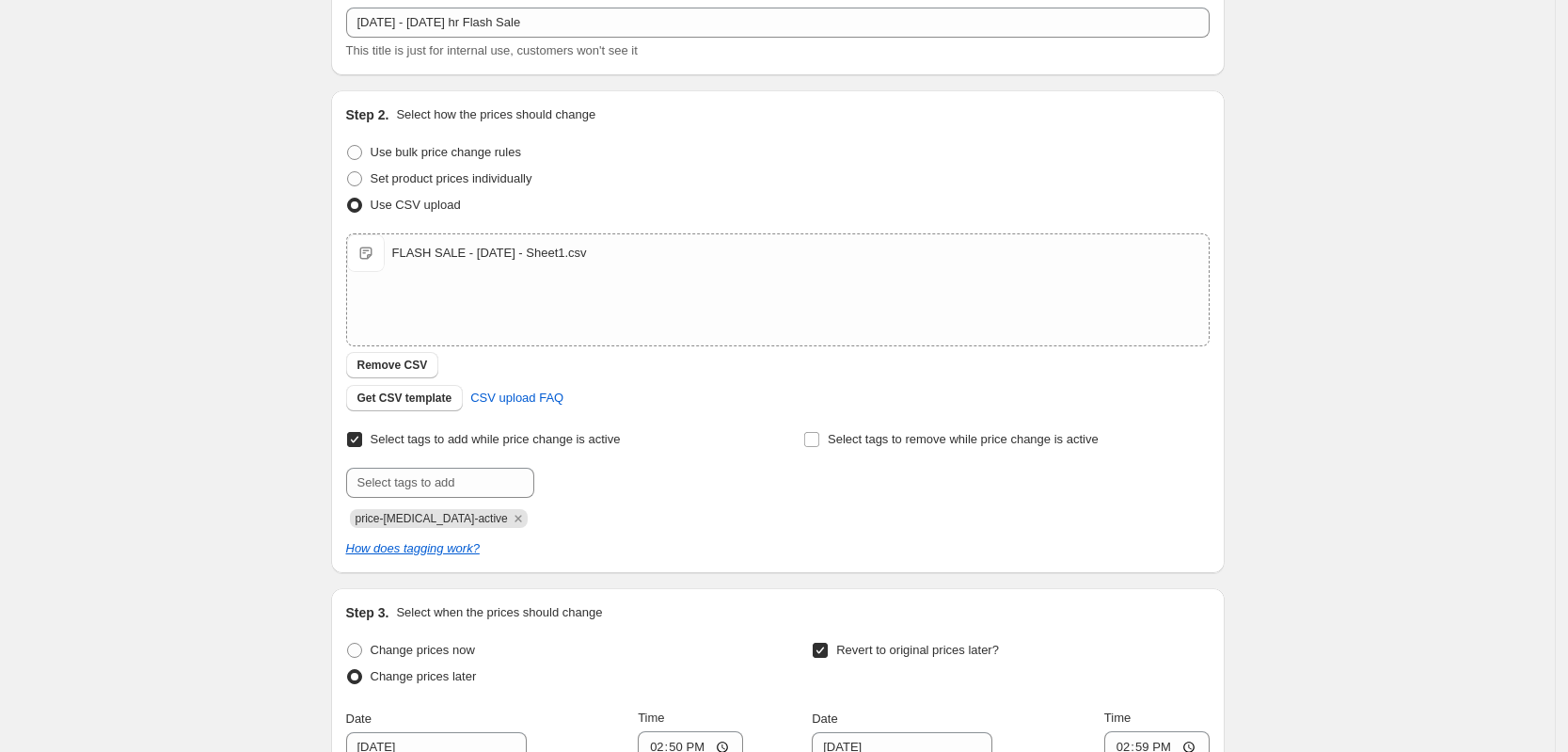
scroll to position [192, 0]
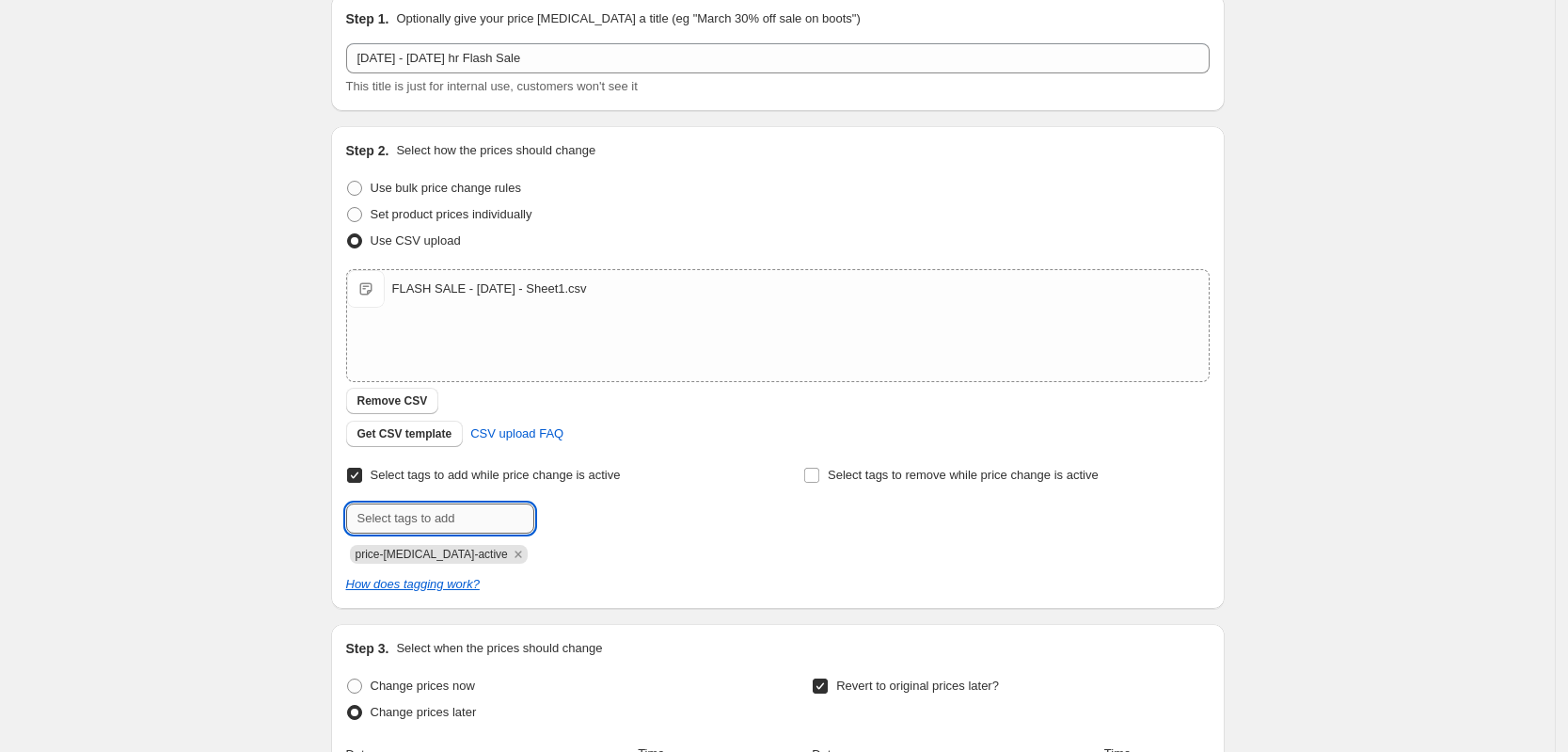
click at [425, 514] on input "text" at bounding box center [440, 518] width 188 height 30
type input "Sale"
click at [596, 514] on span "Sale" at bounding box center [586, 516] width 24 height 13
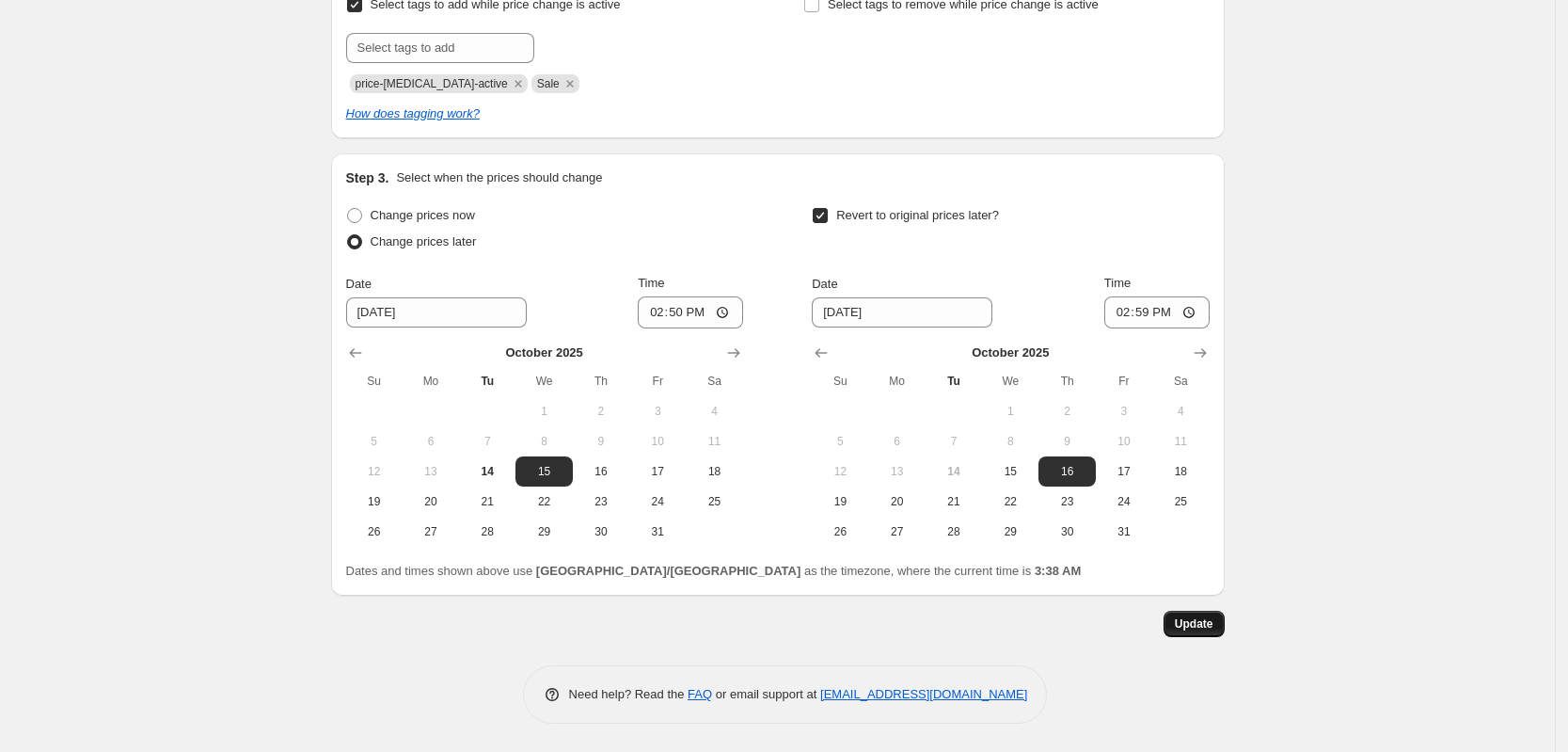
click at [1205, 625] on span "Update" at bounding box center [1194, 624] width 39 height 15
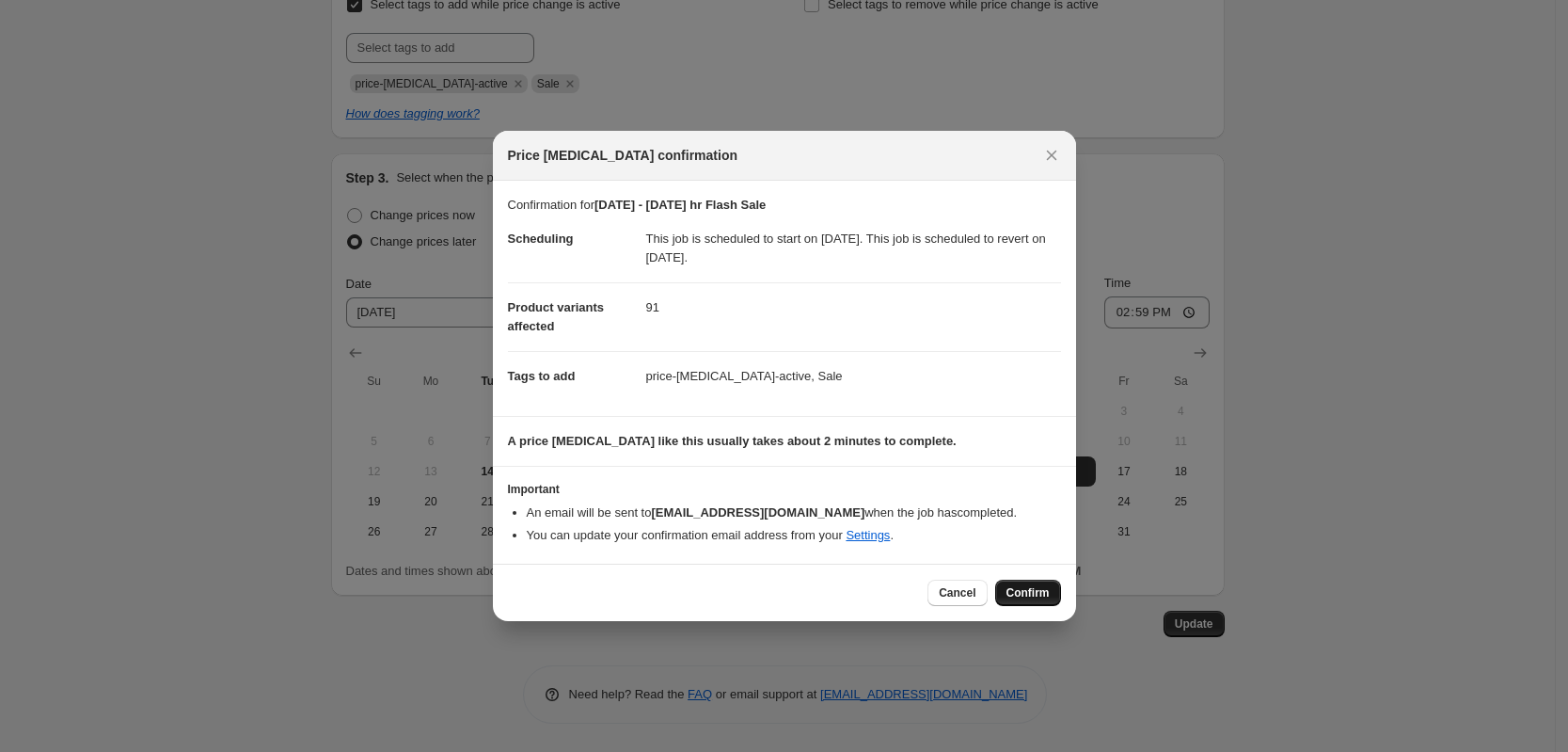
click at [1037, 601] on button "Confirm" at bounding box center [1027, 593] width 66 height 26
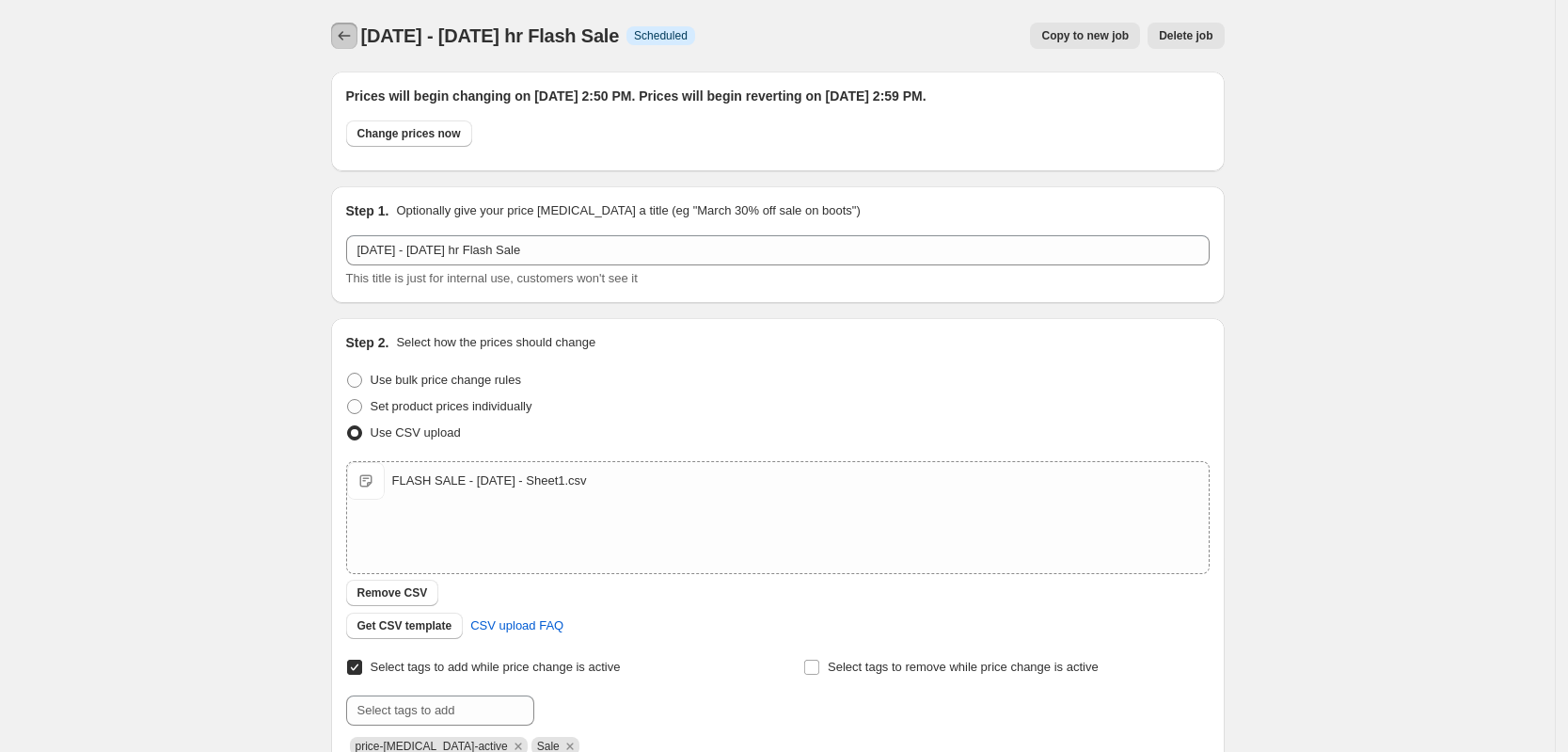
click at [352, 41] on icon "Price change jobs" at bounding box center [343, 35] width 19 height 19
